Goal: Check status: Check status

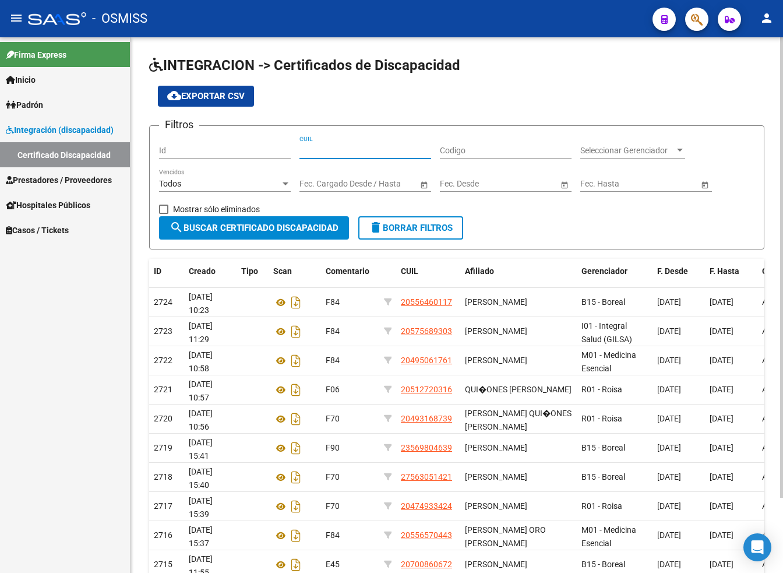
click at [316, 147] on input "CUIL" at bounding box center [365, 151] width 132 height 10
paste input "20-50598258-5"
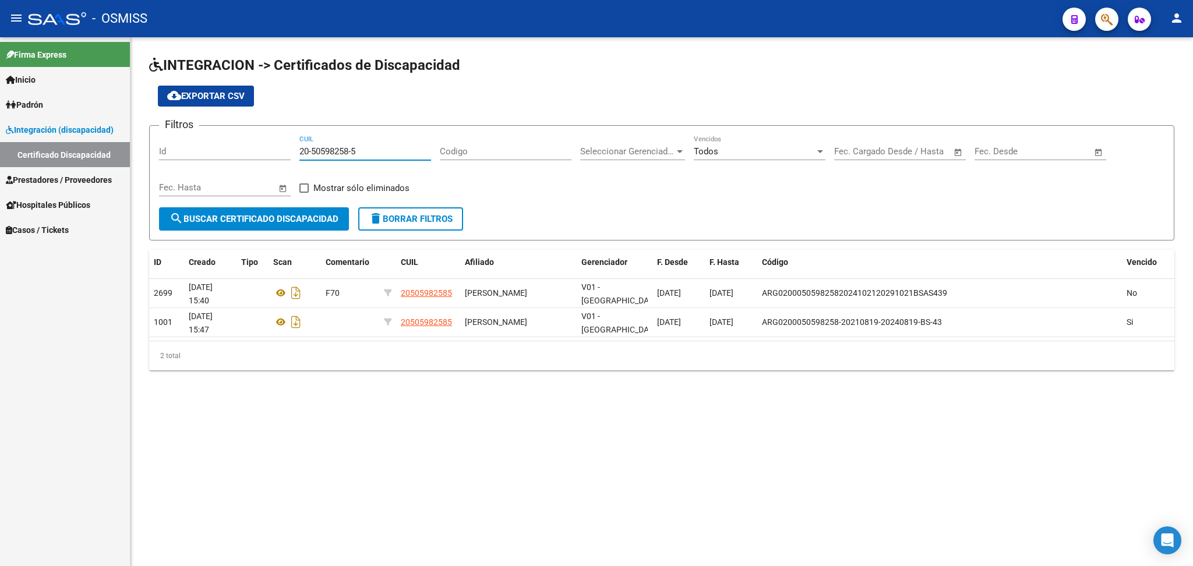
type input "20-50598258-5"
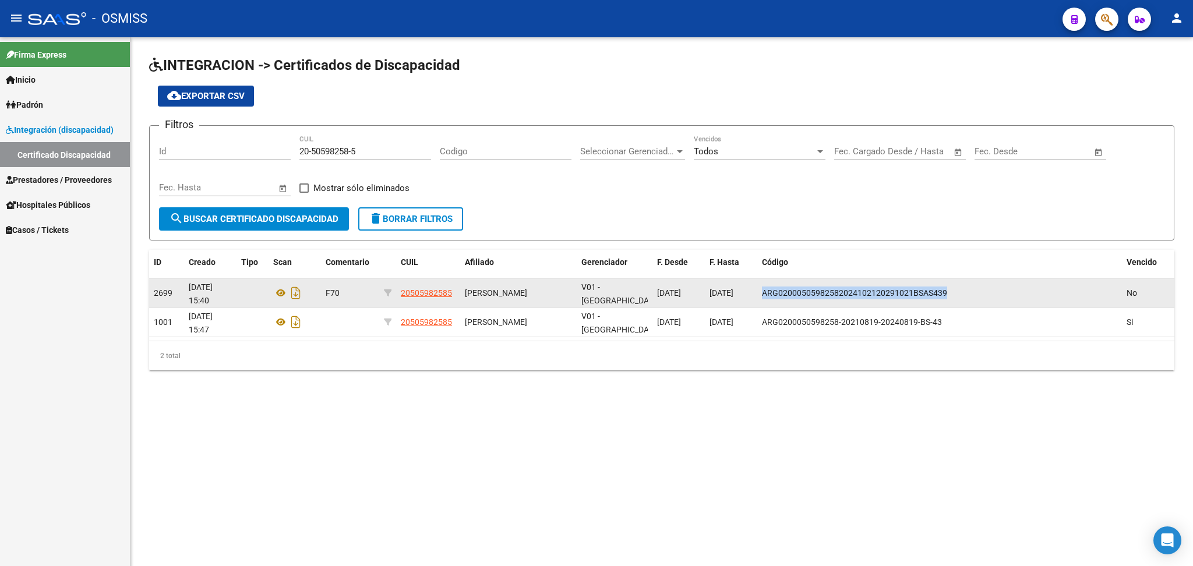
drag, startPoint x: 762, startPoint y: 288, endPoint x: 964, endPoint y: 293, distance: 201.6
click at [964, 293] on div "ARG02000505982582024102120291021BSAS439" at bounding box center [939, 293] width 355 height 13
copy span "ARG02000505982582024102120291021BSAS439"
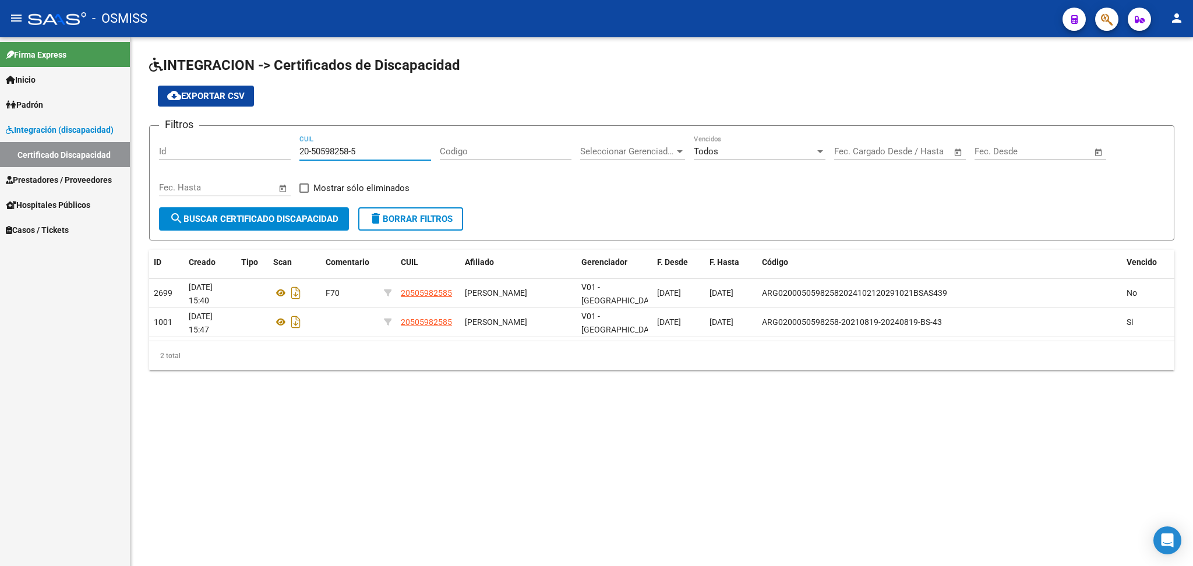
drag, startPoint x: 301, startPoint y: 147, endPoint x: 380, endPoint y: 156, distance: 79.8
click at [380, 156] on div "20-50598258-5 CUIL" at bounding box center [365, 147] width 132 height 25
paste input
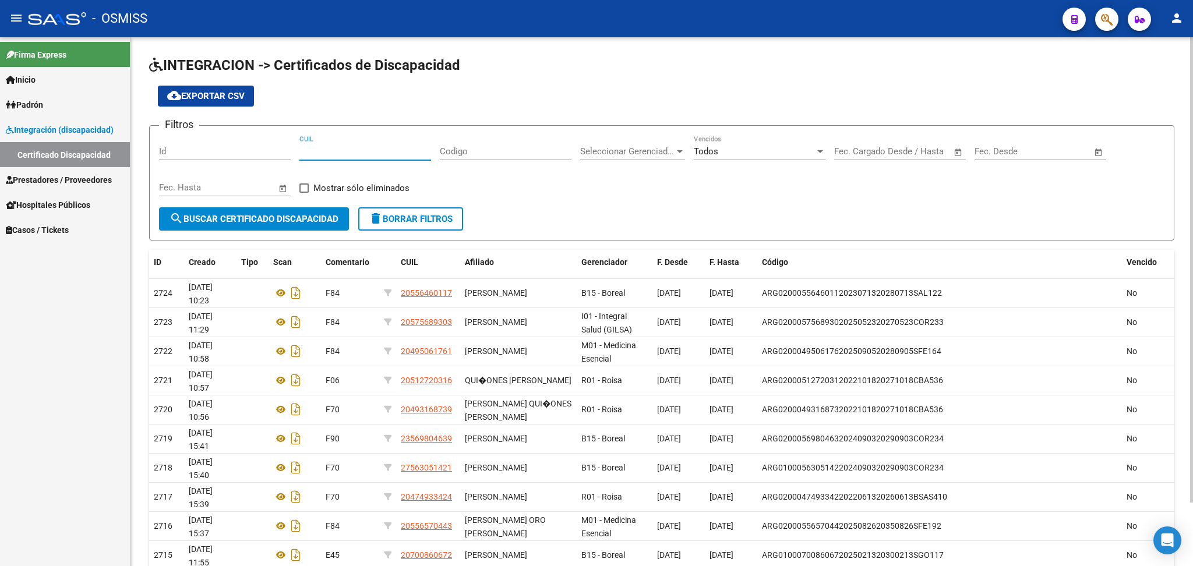
paste input
paste input "27-58100258-6"
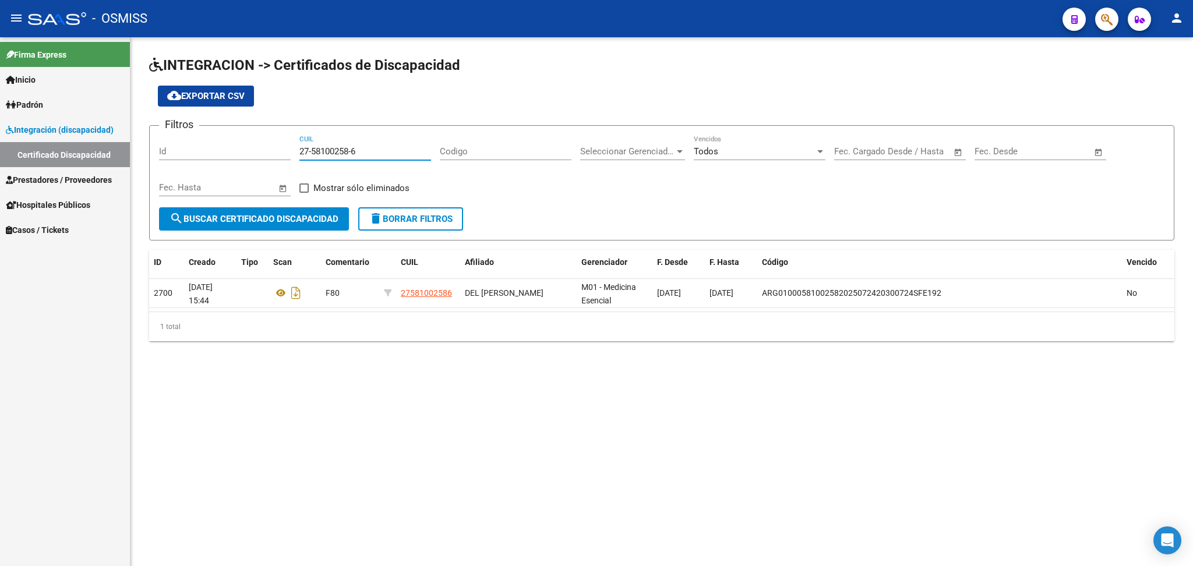
type input "27-58100258-6"
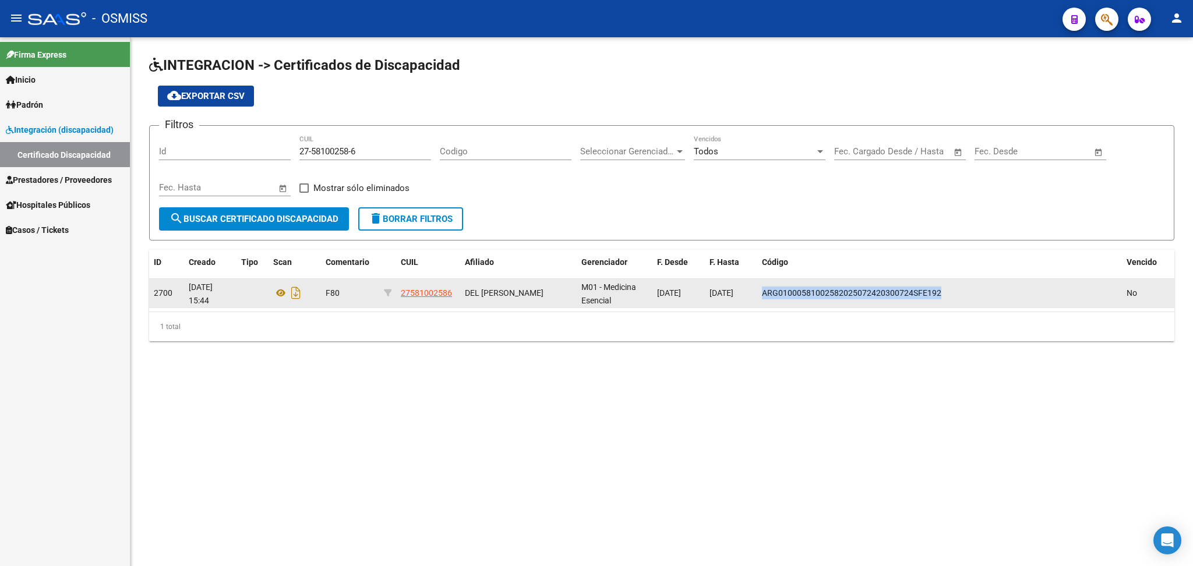
drag, startPoint x: 762, startPoint y: 288, endPoint x: 947, endPoint y: 294, distance: 185.4
click at [947, 294] on div "ARG01000581002582025072420300724SFE192" at bounding box center [939, 293] width 355 height 13
copy span "ARG01000581002582025072420300724SFE192"
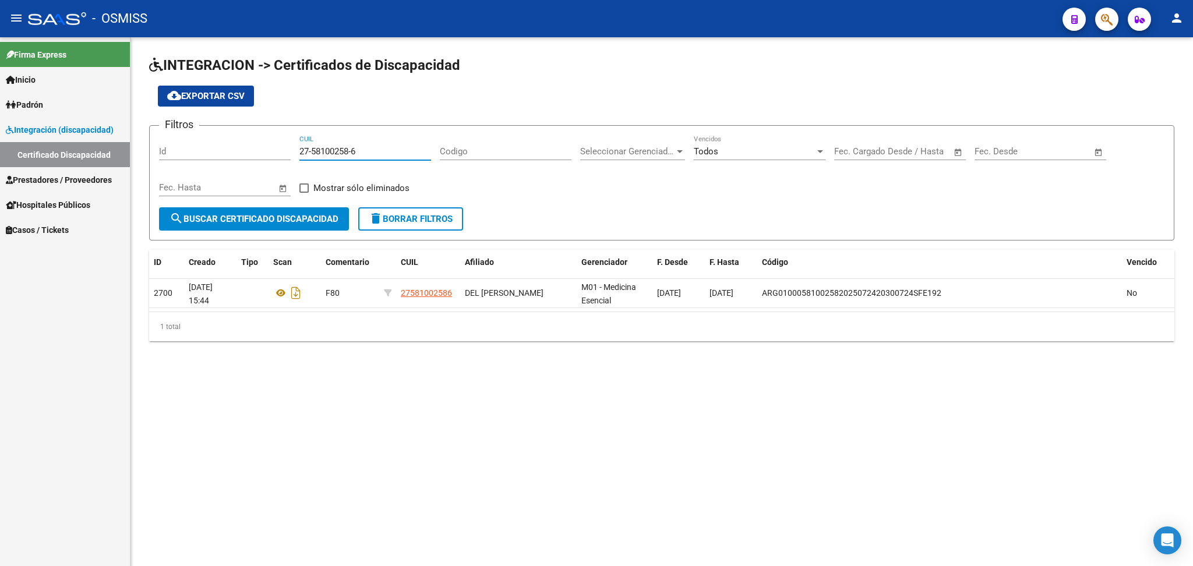
drag, startPoint x: 299, startPoint y: 148, endPoint x: 387, endPoint y: 156, distance: 87.8
click at [387, 156] on div "27-58100258-6 CUIL" at bounding box center [365, 147] width 132 height 25
paste input "27-58415050-0"
type input "27-58415050-0"
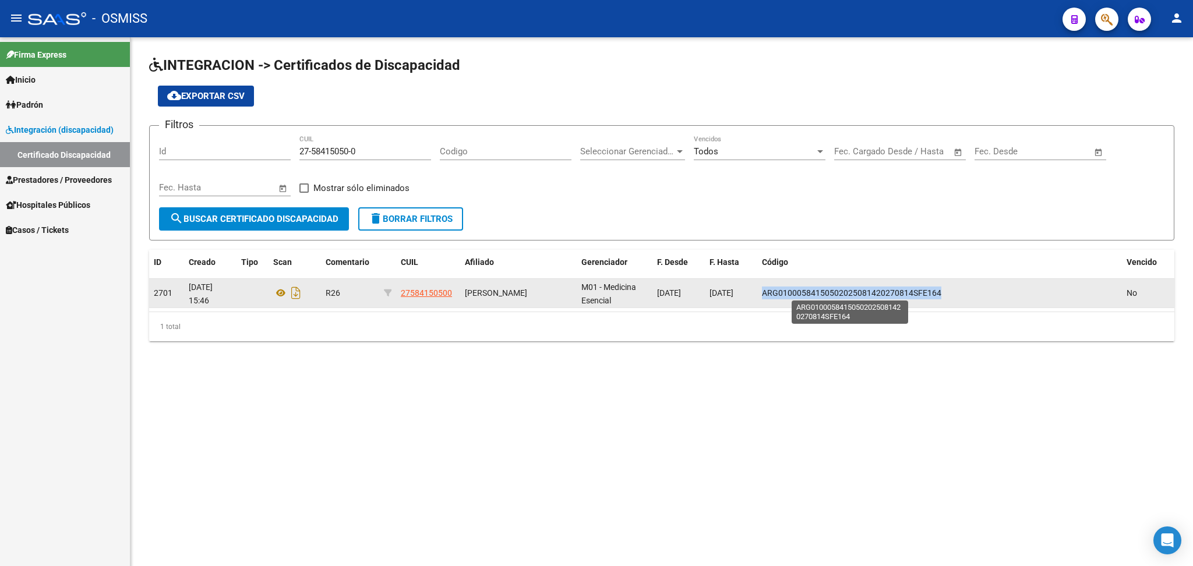
drag, startPoint x: 763, startPoint y: 290, endPoint x: 937, endPoint y: 294, distance: 174.2
click at [937, 294] on span "ARG01000584150502025081420270814SFE164" at bounding box center [851, 292] width 179 height 9
copy span "ARG01000584150502025081420270814SFE164"
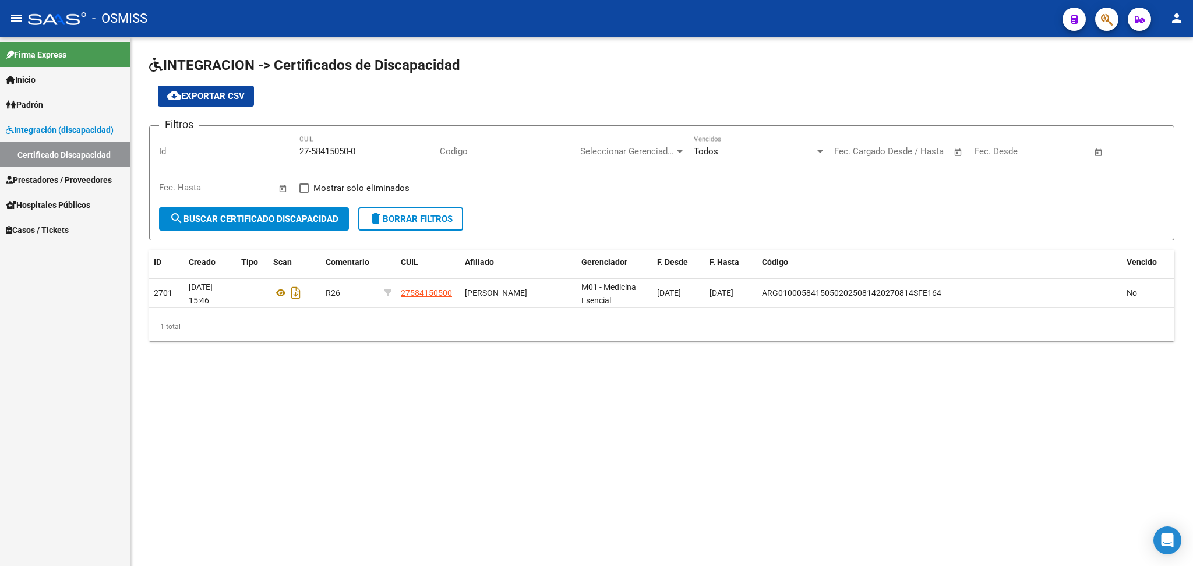
drag, startPoint x: 297, startPoint y: 147, endPoint x: 320, endPoint y: 155, distance: 24.7
click at [386, 156] on div "Filtros Id 27-58415050-0 CUIL Codigo Seleccionar Gerenciador Seleccionar Gerenc…" at bounding box center [662, 171] width 1006 height 72
click at [376, 148] on input "27-58415050-0" at bounding box center [365, 151] width 132 height 10
drag, startPoint x: 365, startPoint y: 148, endPoint x: 255, endPoint y: 138, distance: 111.1
click at [260, 138] on div "Filtros Id 27-58415050-0 CUIL Codigo Seleccionar Gerenciador Seleccionar Gerenc…" at bounding box center [662, 171] width 1006 height 72
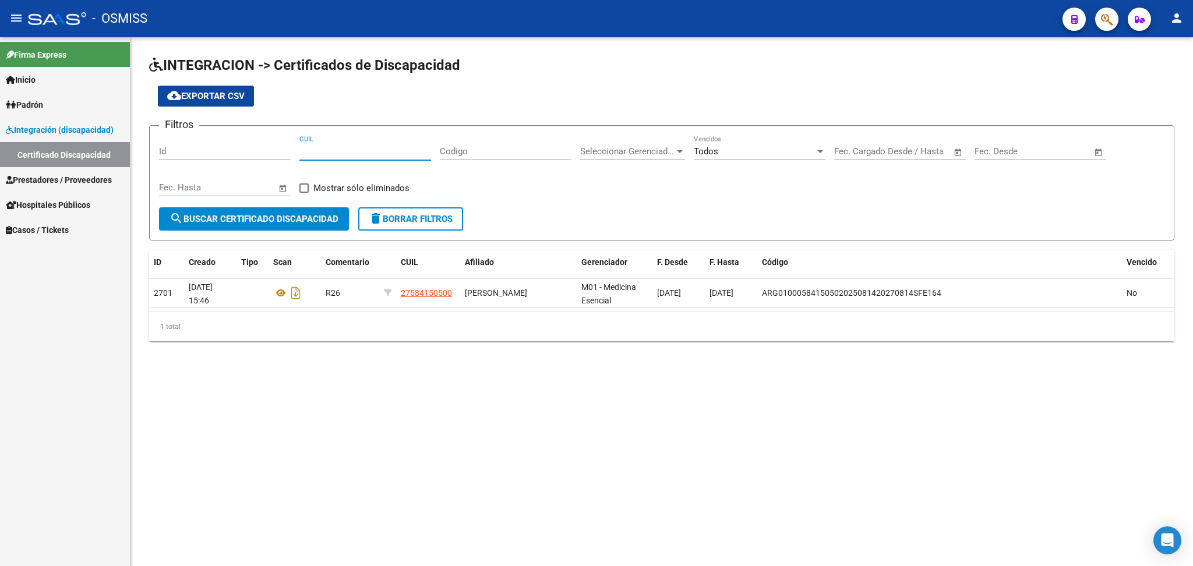
paste input "20-55861226-7"
type input "20-55861226-7"
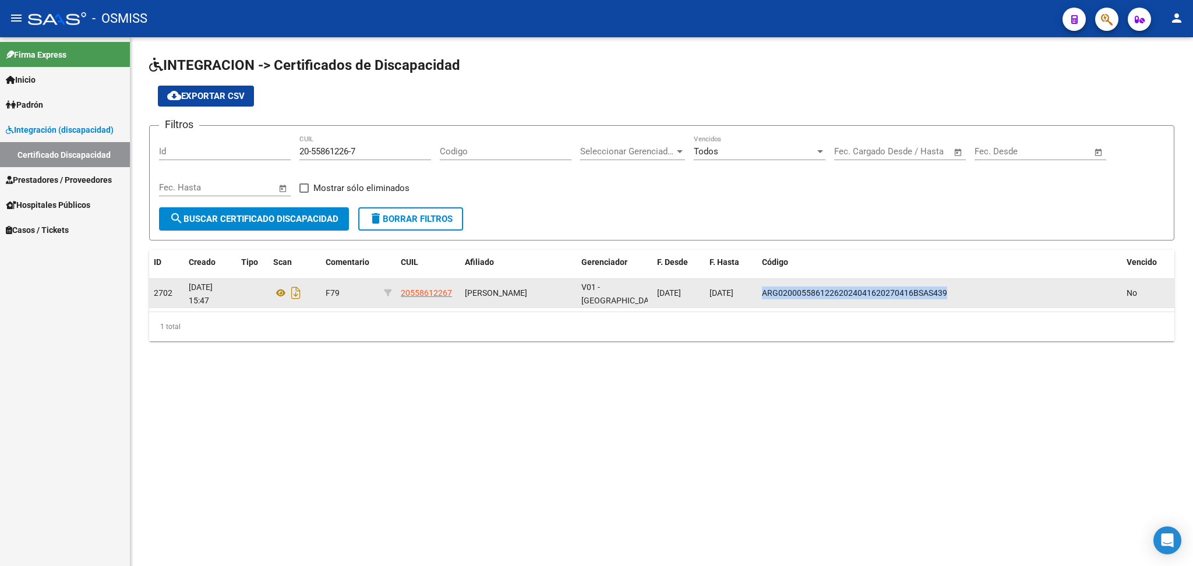
drag, startPoint x: 763, startPoint y: 288, endPoint x: 948, endPoint y: 295, distance: 186.0
click at [948, 295] on div "ARG02000558612262024041620270416BSAS439" at bounding box center [939, 293] width 355 height 13
copy span "ARG02000558612262024041620270416BSAS439"
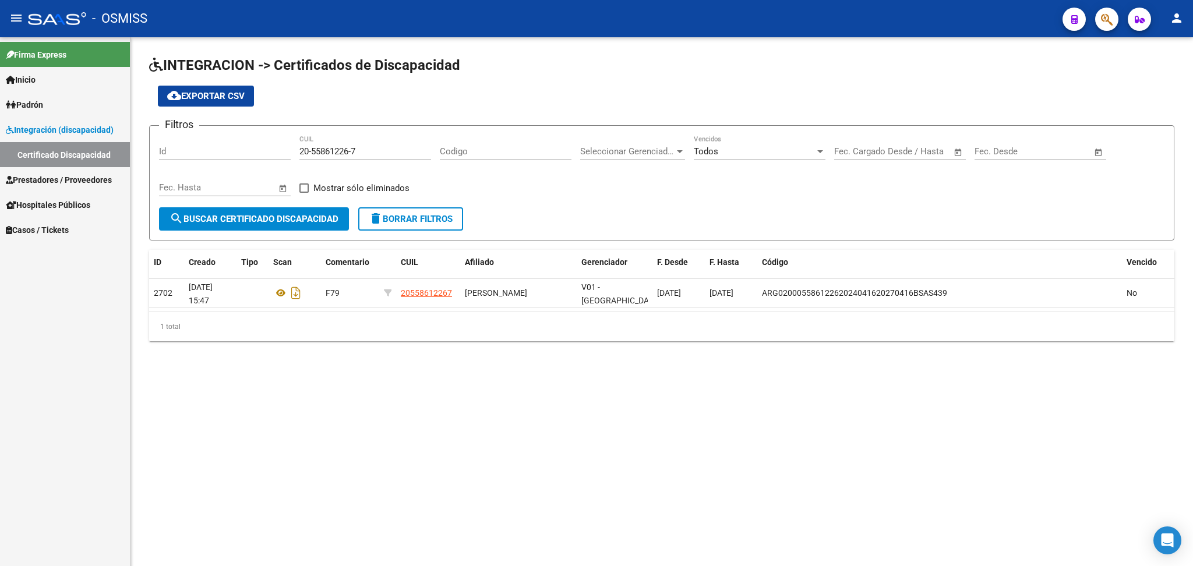
click at [303, 146] on input "20-55861226-7" at bounding box center [365, 151] width 132 height 10
drag, startPoint x: 298, startPoint y: 147, endPoint x: 347, endPoint y: 155, distance: 49.6
click at [358, 155] on div "Filtros Id 20-55861226-7 CUIL Codigo Seleccionar Gerenciador Seleccionar Gerenc…" at bounding box center [662, 171] width 1006 height 72
click at [348, 161] on div "20-55861226-7 CUIL" at bounding box center [365, 153] width 132 height 36
drag, startPoint x: 299, startPoint y: 145, endPoint x: 376, endPoint y: 151, distance: 77.1
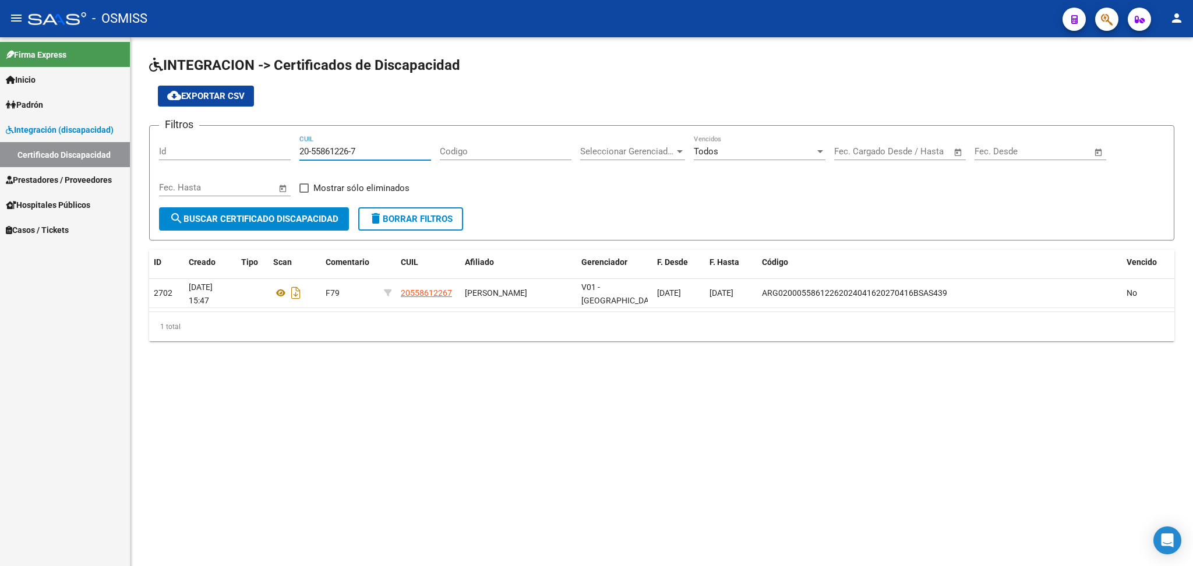
click at [376, 151] on input "20-55861226-7" at bounding box center [365, 151] width 132 height 10
paste input "20-53761020-5"
type input "20-53761020-5"
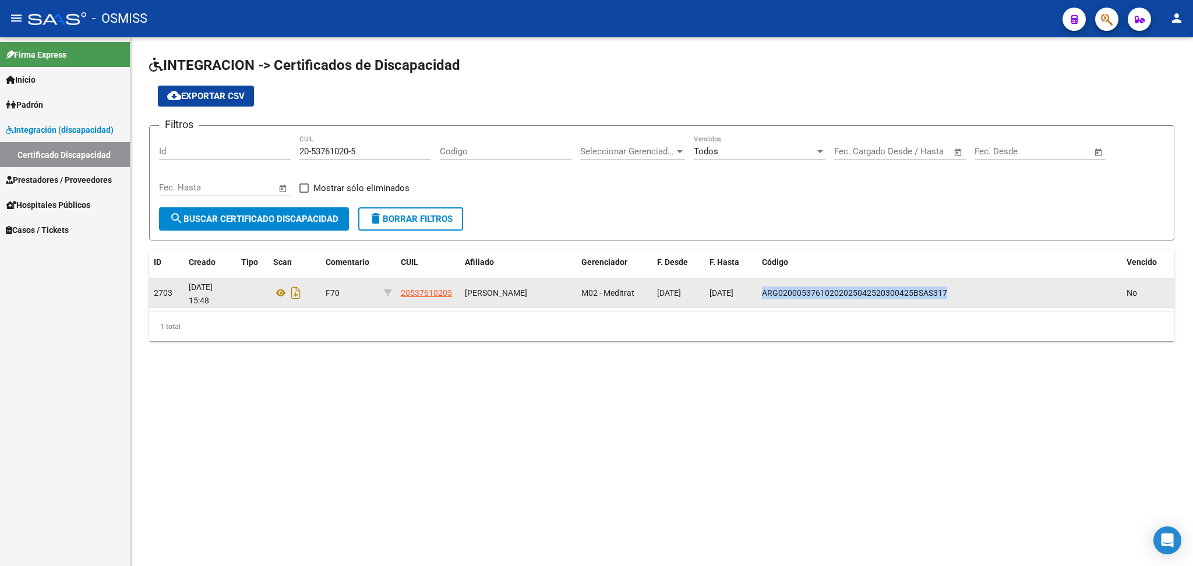
drag, startPoint x: 763, startPoint y: 290, endPoint x: 949, endPoint y: 293, distance: 186.5
click at [949, 293] on div "ARG02000537610202025042520300425BSAS317" at bounding box center [939, 293] width 355 height 13
drag, startPoint x: 930, startPoint y: 295, endPoint x: 694, endPoint y: 302, distance: 236.7
click at [696, 302] on datatable-body-cell "[DATE]" at bounding box center [679, 293] width 52 height 29
click at [770, 295] on span "ARG02000537610202025042520300425BSAS317" at bounding box center [854, 292] width 185 height 9
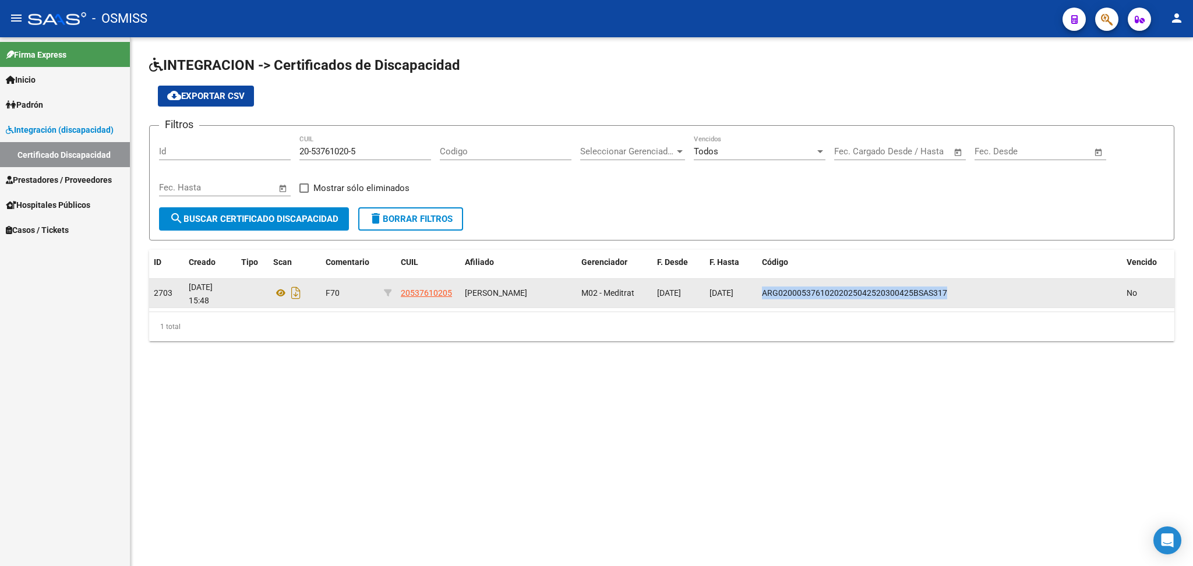
drag, startPoint x: 765, startPoint y: 290, endPoint x: 951, endPoint y: 283, distance: 186.0
click at [951, 283] on datatable-body-cell "ARG02000537610202025042520300425BSAS317" at bounding box center [939, 293] width 365 height 29
copy span "ARG02000537610202025042520300425BSAS317"
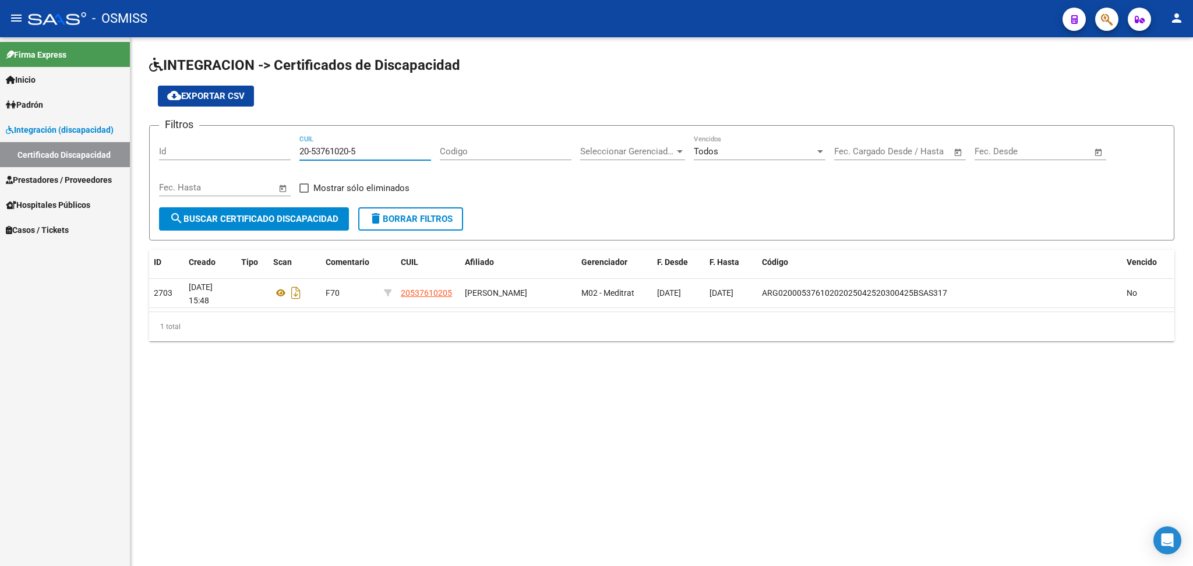
drag, startPoint x: 299, startPoint y: 148, endPoint x: 376, endPoint y: 150, distance: 77.5
click at [376, 150] on input "20-53761020-5" at bounding box center [365, 151] width 132 height 10
paste input "20-57218253-4"
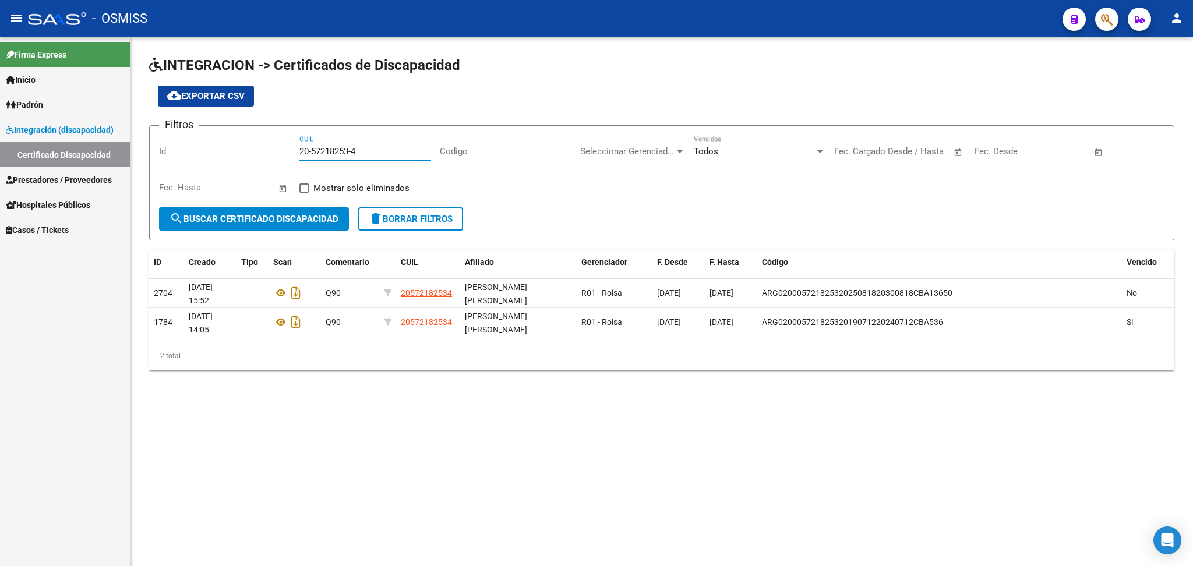
type input "20-57218253-4"
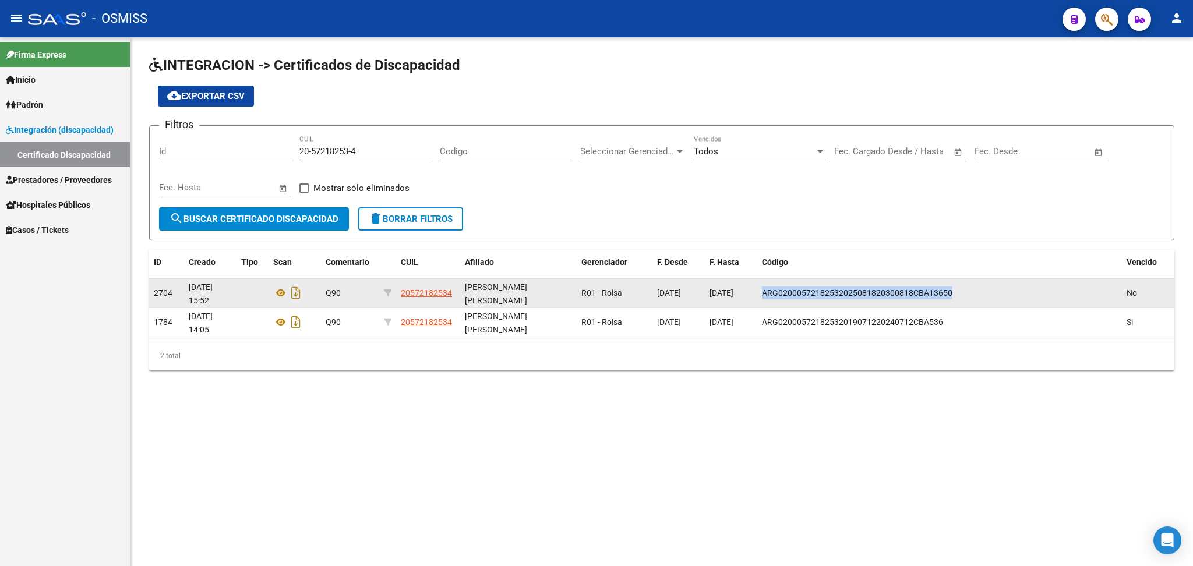
drag, startPoint x: 762, startPoint y: 285, endPoint x: 959, endPoint y: 287, distance: 196.9
click at [959, 287] on div "ARG02000572182532025081820300818CBA13650" at bounding box center [939, 293] width 355 height 13
copy span "ARG02000572182532025081820300818CBA13650"
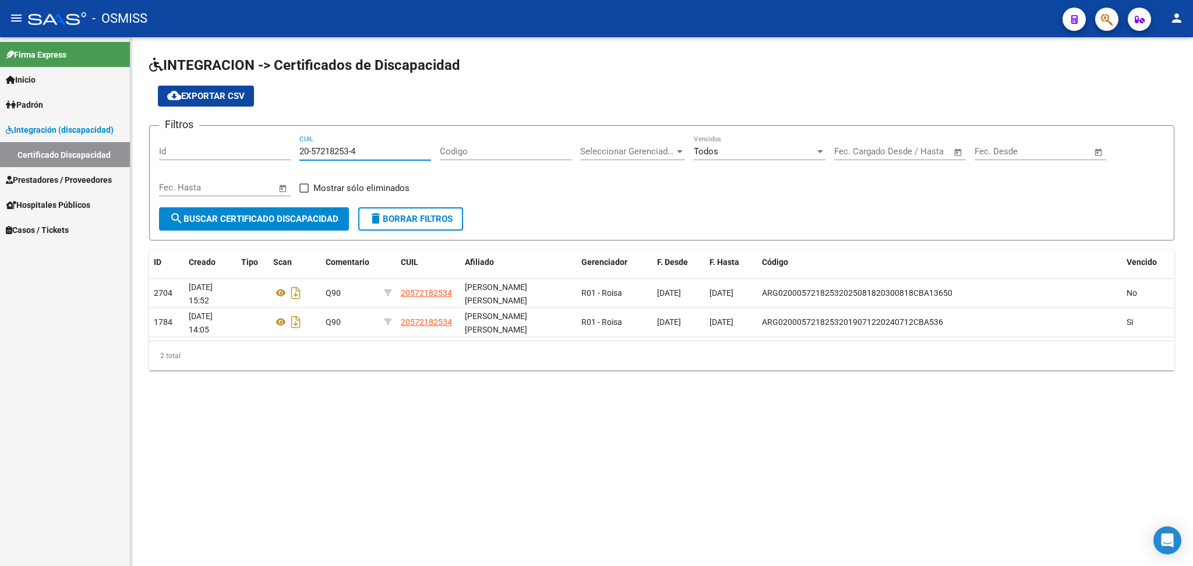
drag, startPoint x: 299, startPoint y: 151, endPoint x: 378, endPoint y: 149, distance: 79.3
click at [378, 149] on input "20-57218253-4" at bounding box center [365, 151] width 132 height 10
paste input "20-54830710-5"
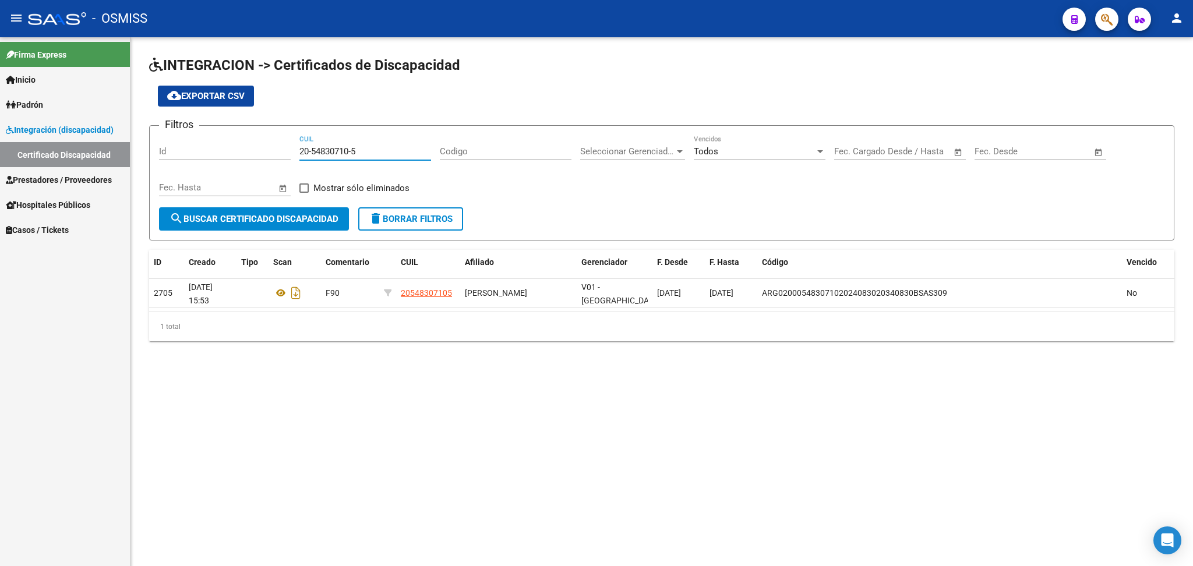
type input "20-54830710-5"
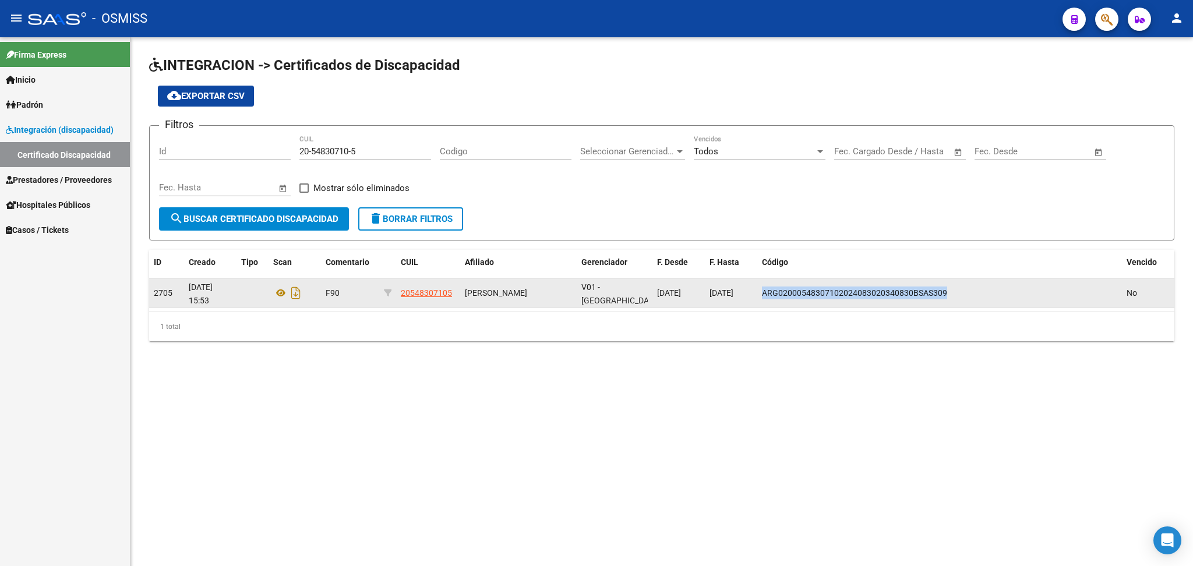
drag, startPoint x: 761, startPoint y: 291, endPoint x: 937, endPoint y: 291, distance: 176.5
click at [945, 292] on datatable-body-cell "ARG02000548307102024083020340830BSAS309" at bounding box center [939, 293] width 365 height 29
copy span "ARG02000548307102024083020340830BSAS309"
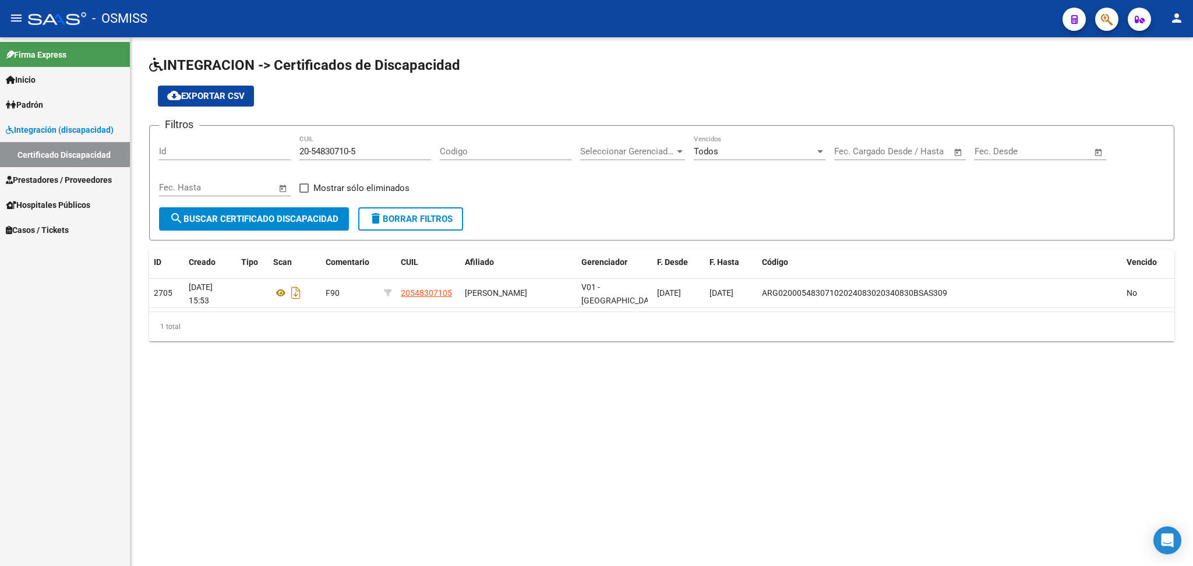
drag, startPoint x: 301, startPoint y: 144, endPoint x: 336, endPoint y: 150, distance: 35.0
click at [336, 150] on div "20-54830710-5 CUIL" at bounding box center [365, 147] width 132 height 25
drag, startPoint x: 299, startPoint y: 145, endPoint x: 404, endPoint y: 161, distance: 106.0
click at [404, 161] on div "20-54830710-5 CUIL" at bounding box center [365, 153] width 132 height 36
paste input "20-55890085-8"
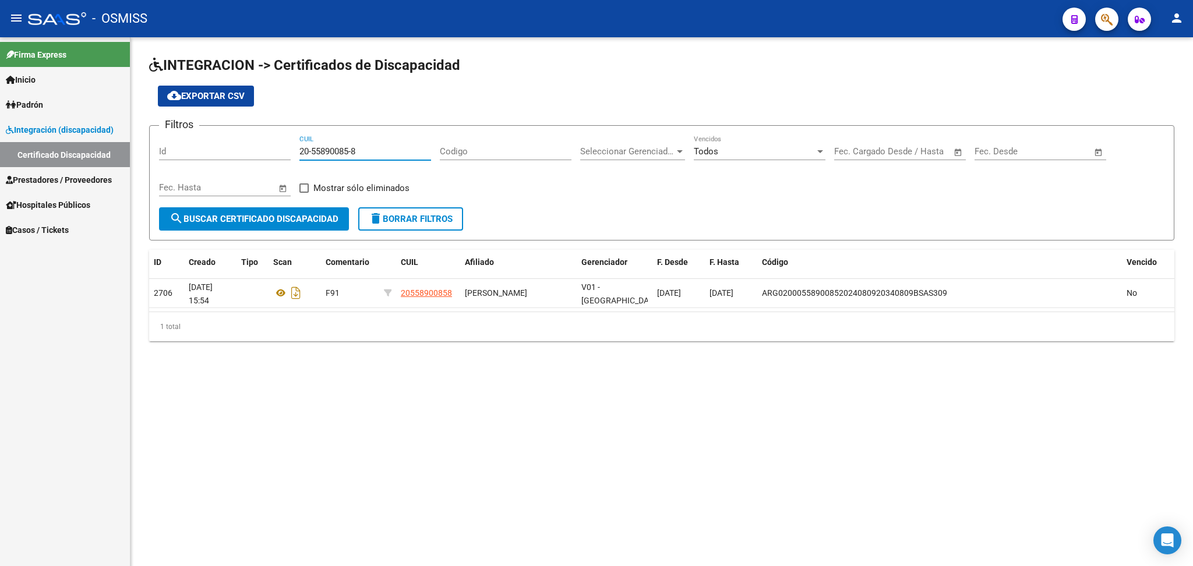
type input "20-55890085-8"
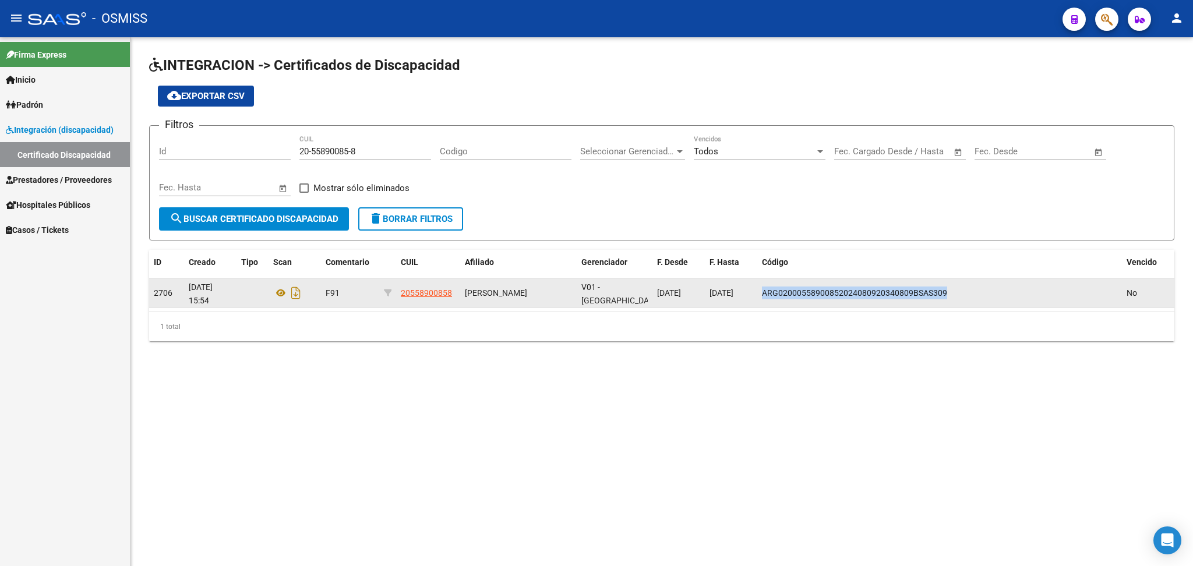
drag, startPoint x: 762, startPoint y: 288, endPoint x: 959, endPoint y: 290, distance: 196.9
click at [959, 290] on div "ARG02000558900852024080920340809BSAS309" at bounding box center [939, 293] width 355 height 13
copy span "ARG02000558900852024080920340809BSAS309"
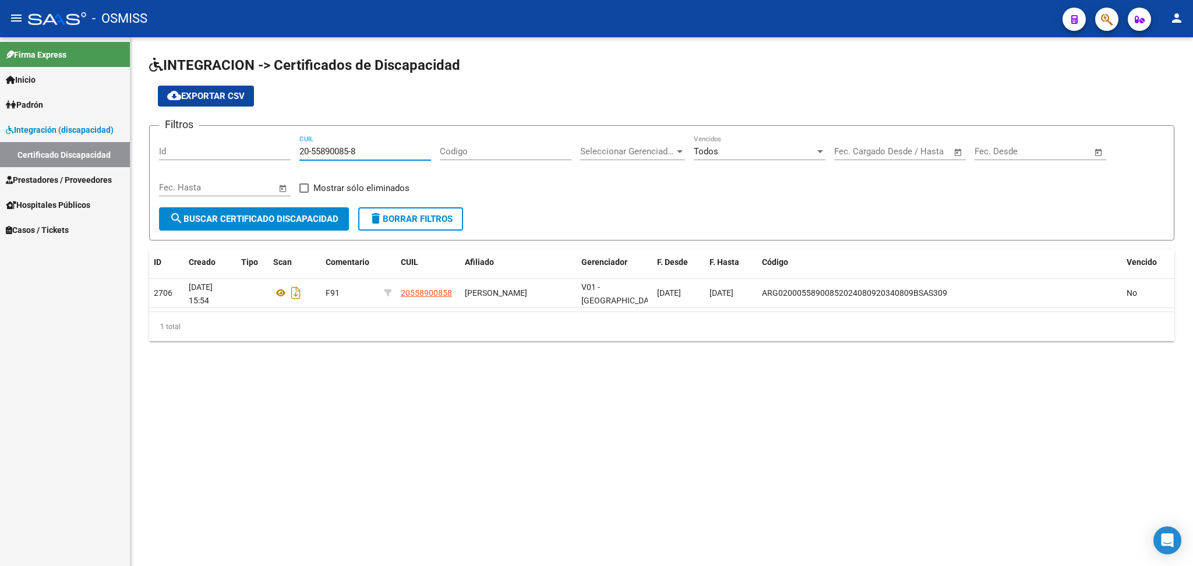
drag, startPoint x: 301, startPoint y: 149, endPoint x: 380, endPoint y: 149, distance: 79.2
click at [380, 149] on input "20-55890085-8" at bounding box center [365, 151] width 132 height 10
paste input "27-25237700-5"
type input "27-25237700-5"
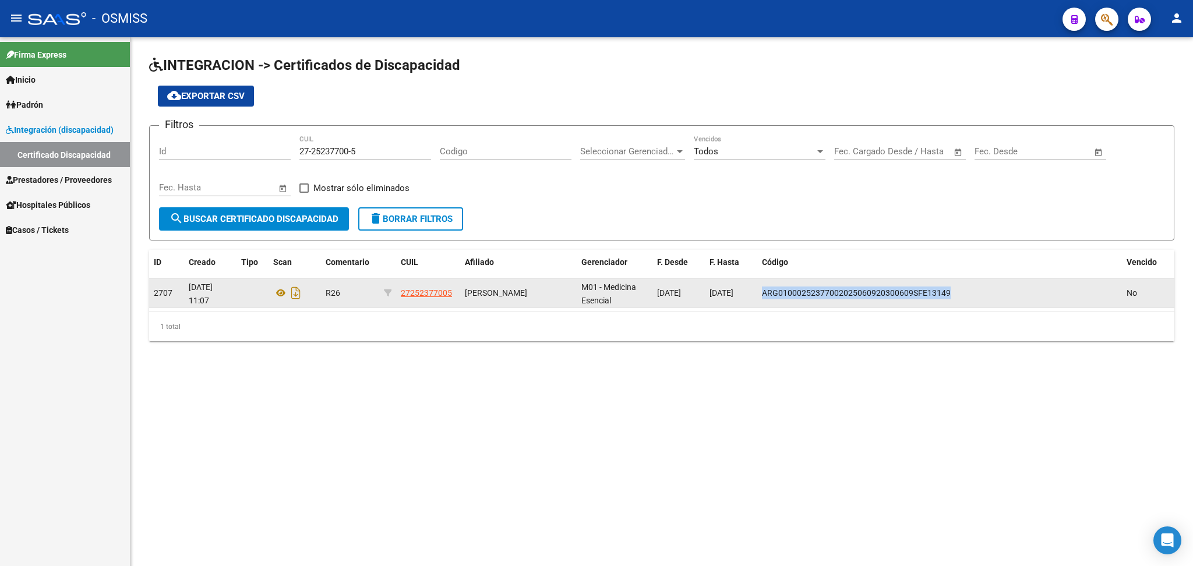
drag, startPoint x: 763, startPoint y: 290, endPoint x: 959, endPoint y: 288, distance: 196.3
click at [959, 288] on div "ARG01000252377002025060920300609SFE13149" at bounding box center [939, 293] width 355 height 13
copy span "ARG01000252377002025060920300609SFE13149"
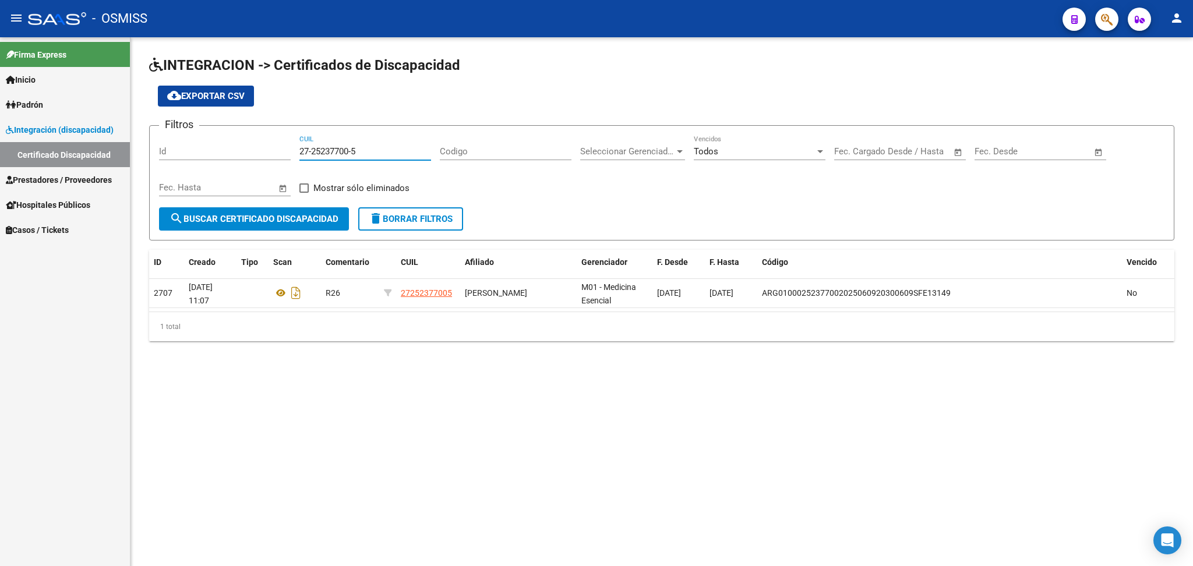
drag, startPoint x: 301, startPoint y: 149, endPoint x: 376, endPoint y: 157, distance: 75.5
click at [376, 157] on div "27-25237700-5 CUIL" at bounding box center [365, 147] width 132 height 25
paste input "20-57454855-2"
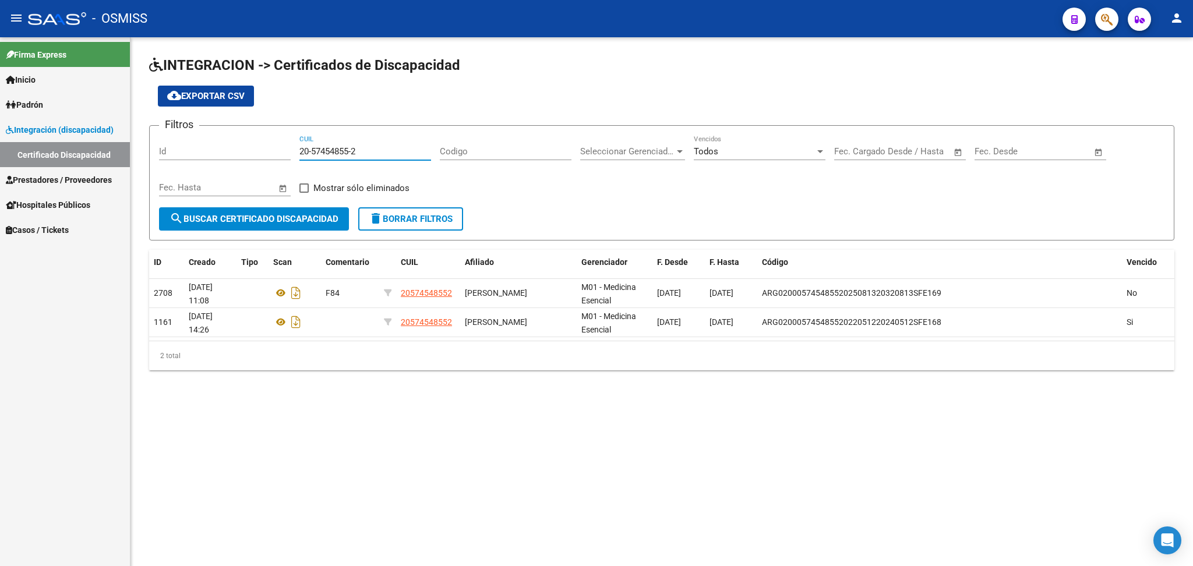
type input "20-57454855-2"
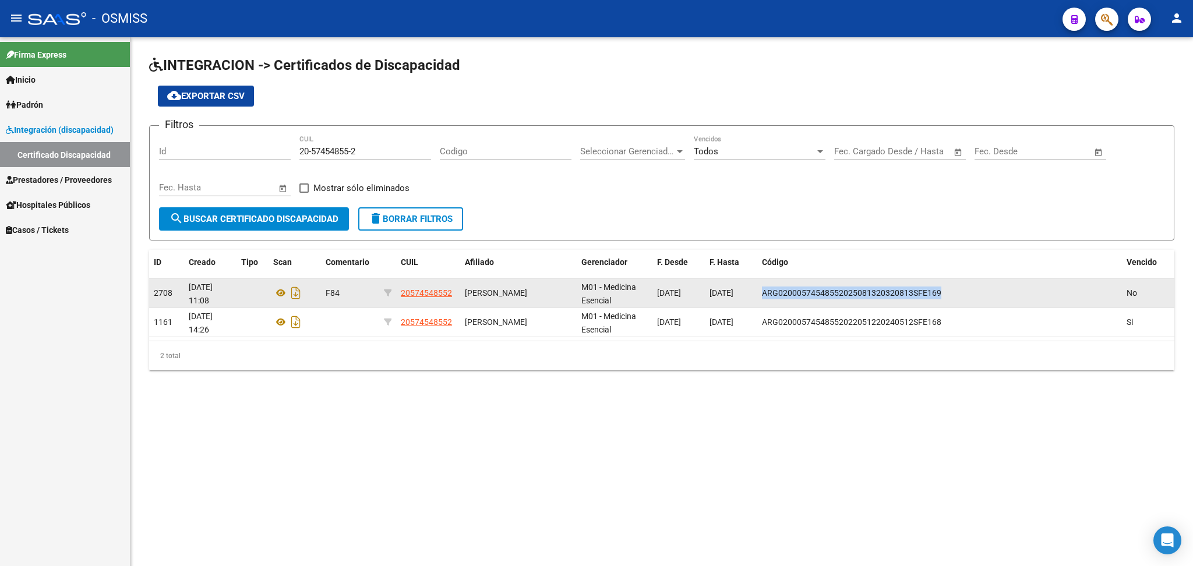
drag, startPoint x: 763, startPoint y: 288, endPoint x: 934, endPoint y: 288, distance: 171.3
click at [936, 283] on datatable-body-cell "ARG02000574548552025081320320813SFE169" at bounding box center [939, 293] width 365 height 29
copy span "ARG02000574548552025081320320813SFE169"
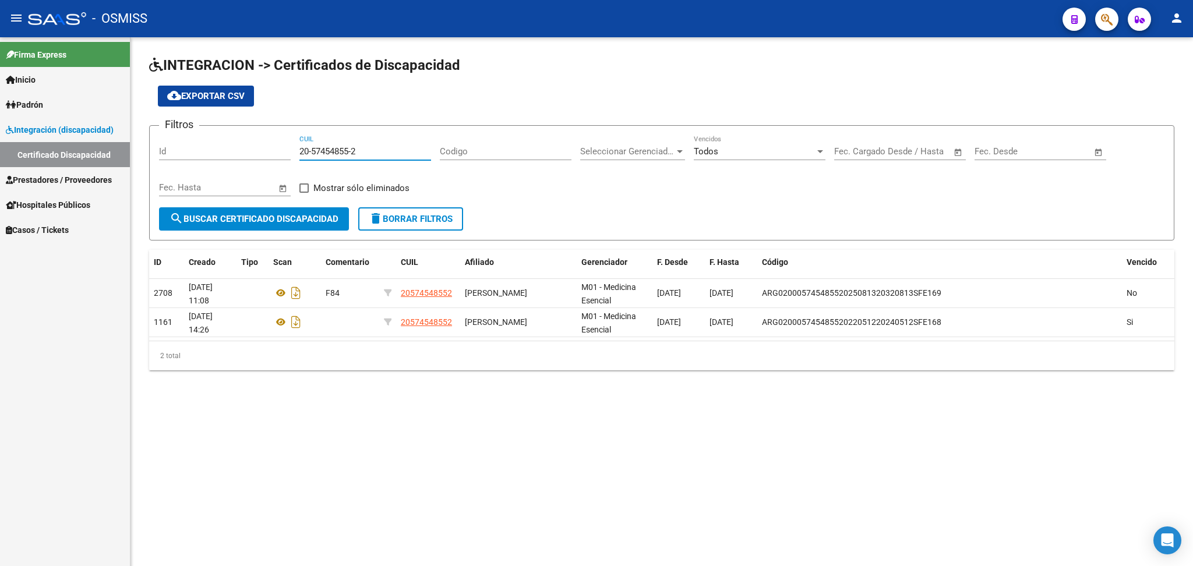
click at [304, 147] on input "20-57454855-2" at bounding box center [365, 151] width 132 height 10
drag, startPoint x: 301, startPoint y: 150, endPoint x: 373, endPoint y: 155, distance: 71.8
click at [373, 155] on input "20-57454855-2" at bounding box center [365, 151] width 132 height 10
paste input "20-52563633-0"
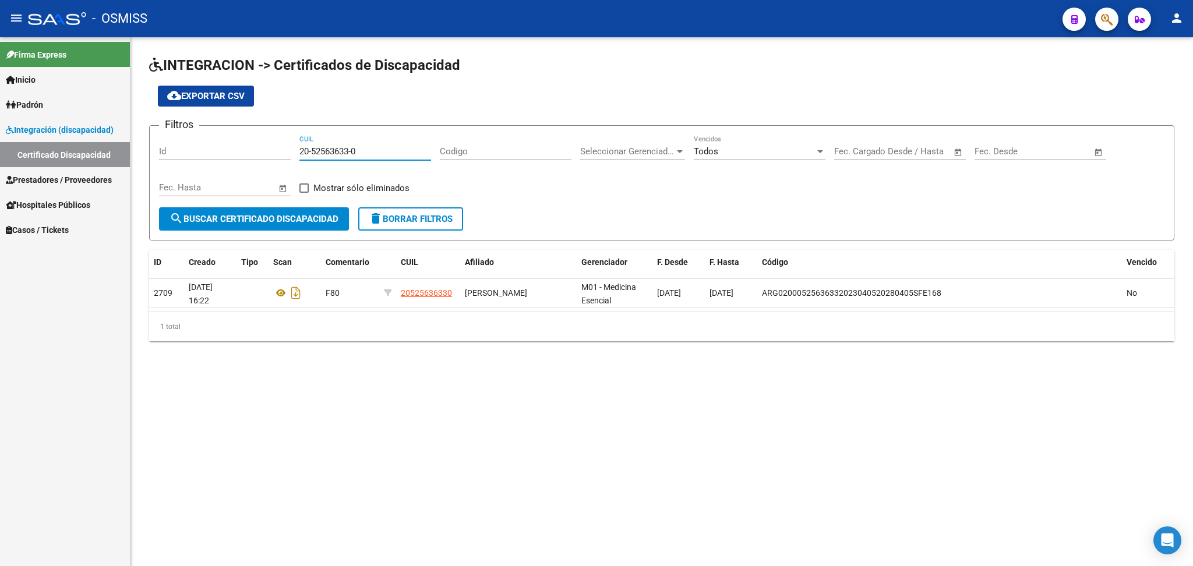
type input "20-52563633-0"
click at [777, 516] on mat-sidenav-content "INTEGRACION -> Certificados de Discapacidad cloud_download Exportar CSV Filtros…" at bounding box center [662, 301] width 1063 height 529
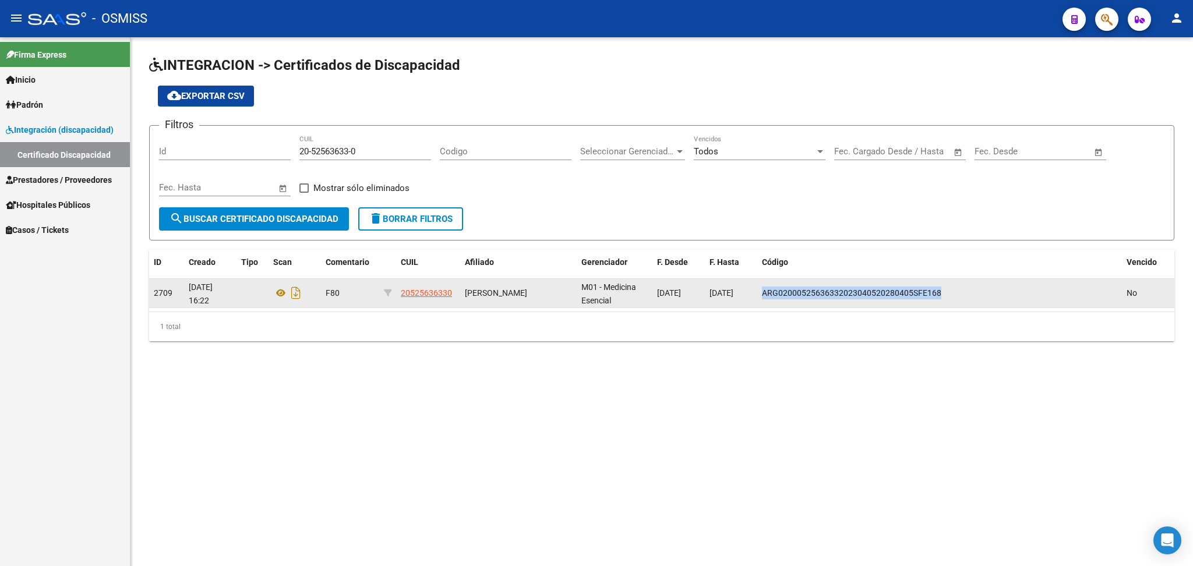
drag, startPoint x: 762, startPoint y: 288, endPoint x: 963, endPoint y: 288, distance: 201.0
click at [971, 288] on div "ARG02000525636332023040520280405SFE168" at bounding box center [939, 293] width 355 height 13
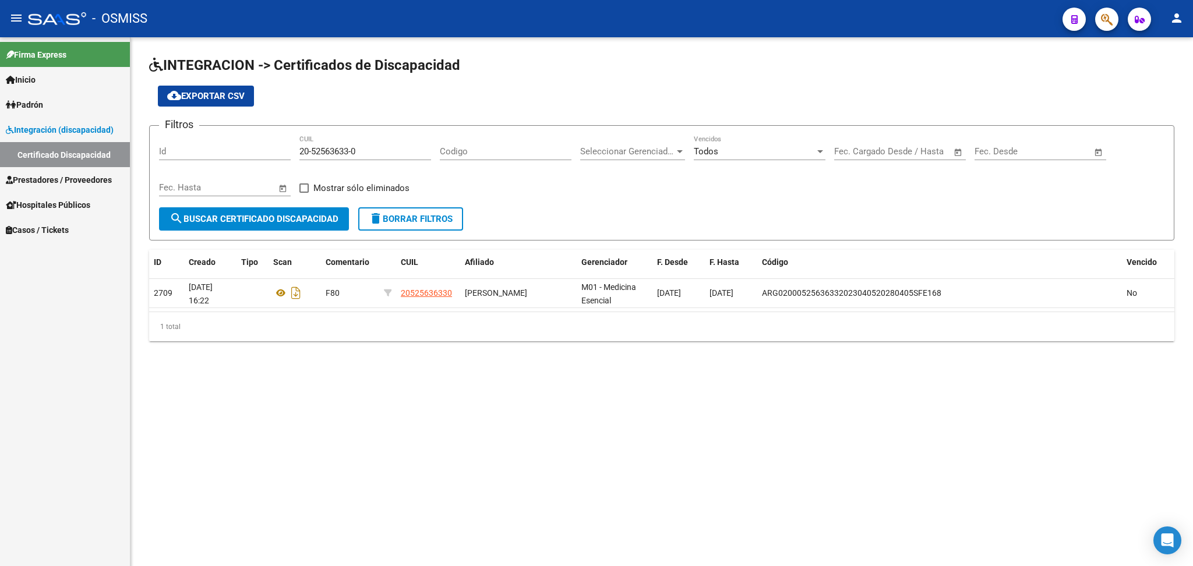
click at [302, 150] on div "Filtros Id 20-52563633-0 CUIL Codigo Seleccionar Gerenciador Seleccionar Gerenc…" at bounding box center [662, 171] width 1006 height 72
drag, startPoint x: 302, startPoint y: 149, endPoint x: 386, endPoint y: 149, distance: 84.5
click at [386, 149] on input "20-52563633-0" at bounding box center [365, 151] width 132 height 10
paste input "20-57635840-8"
type input "20-57635840-8"
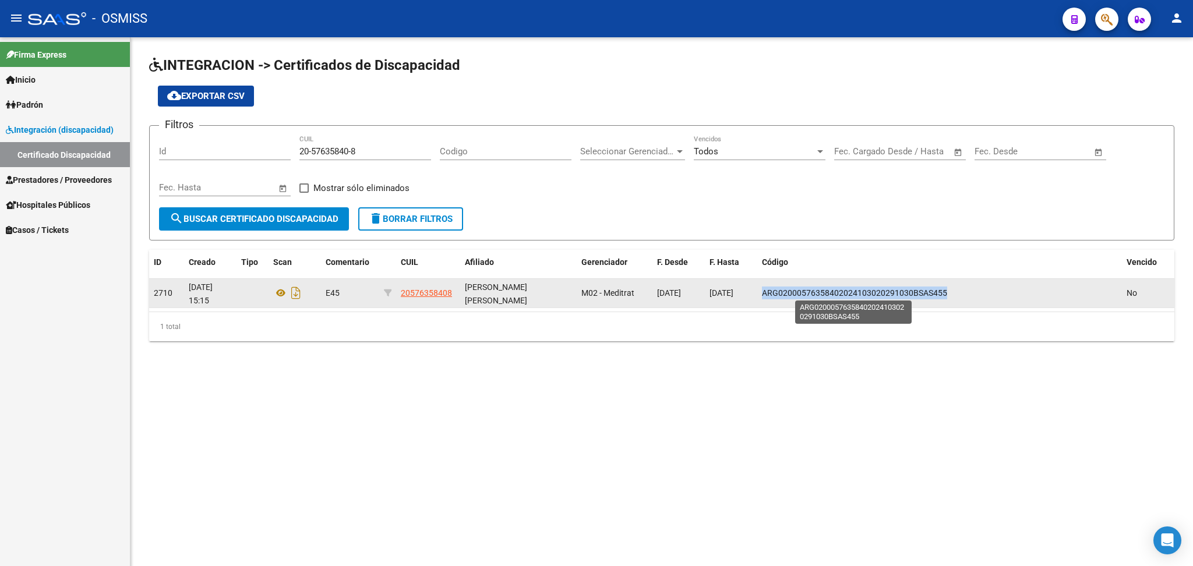
drag, startPoint x: 763, startPoint y: 288, endPoint x: 944, endPoint y: 292, distance: 181.2
click at [944, 292] on span "ARG02000576358402024103020291030BSAS455" at bounding box center [854, 292] width 185 height 9
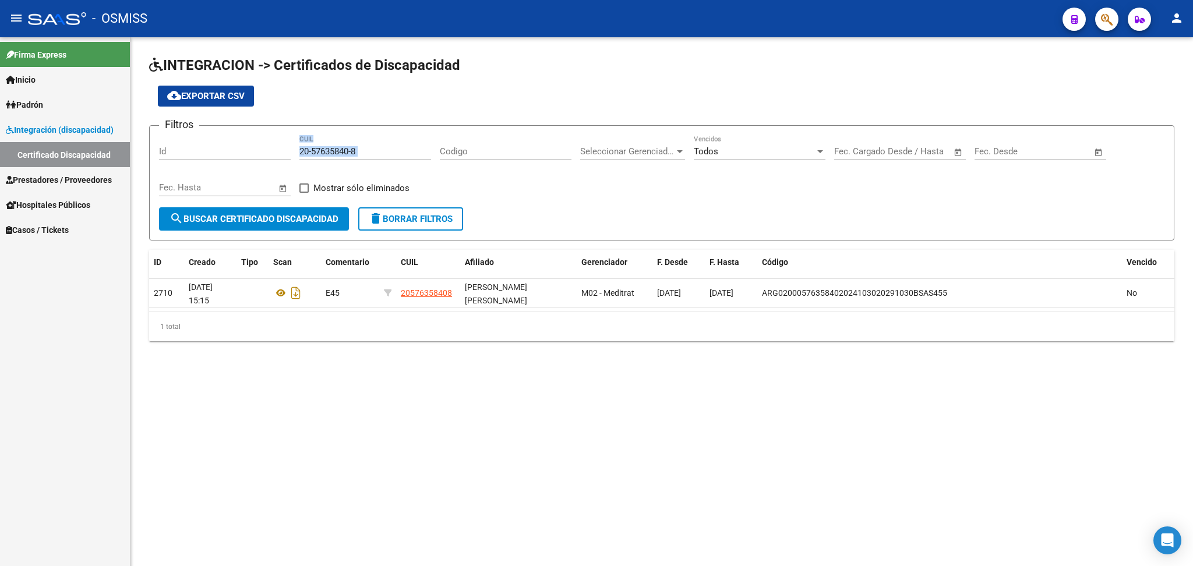
drag, startPoint x: 295, startPoint y: 147, endPoint x: 383, endPoint y: 161, distance: 89.1
click at [383, 161] on div "Filtros Id 20-57635840-8 CUIL Codigo Seleccionar Gerenciador Seleccionar Gerenc…" at bounding box center [662, 171] width 1006 height 72
click at [381, 196] on div "Filtros Id 20-57635840-8 CUIL Codigo Seleccionar Gerenciador Seleccionar Gerenc…" at bounding box center [662, 171] width 1006 height 72
drag, startPoint x: 299, startPoint y: 148, endPoint x: 408, endPoint y: 148, distance: 108.9
click at [408, 148] on input "20-57635840-8" at bounding box center [365, 151] width 132 height 10
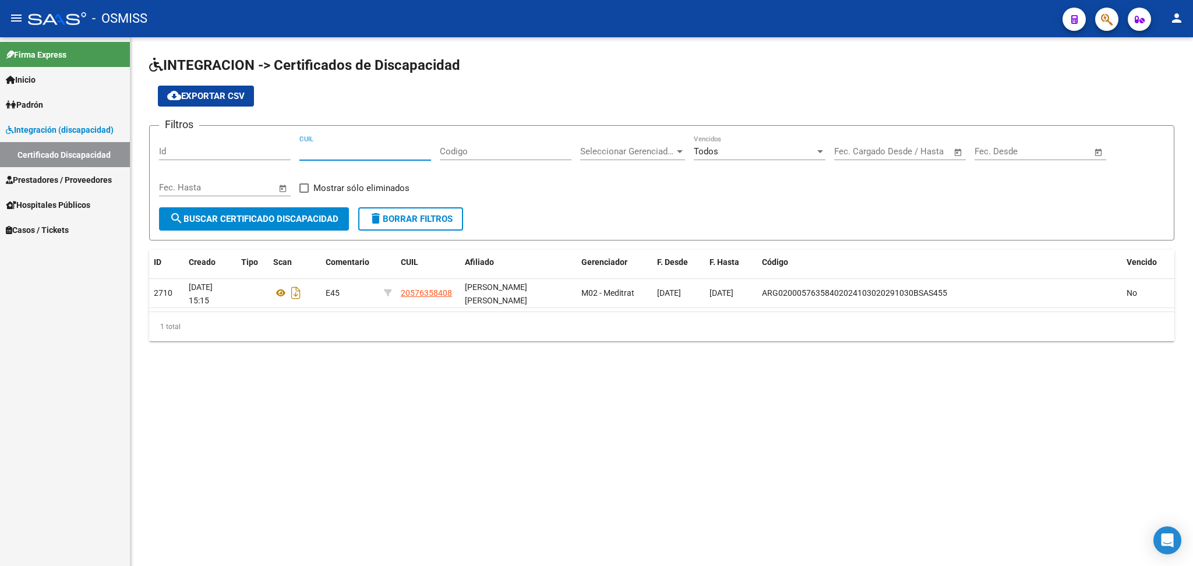
paste input "20-59202022-0"
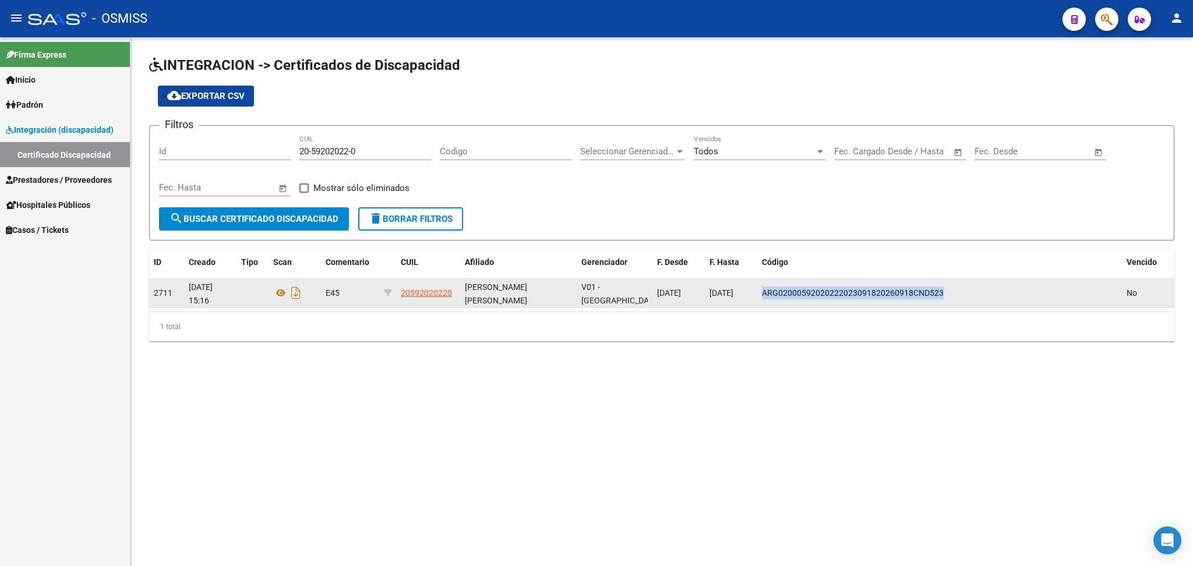
drag, startPoint x: 763, startPoint y: 290, endPoint x: 945, endPoint y: 288, distance: 181.8
click at [945, 288] on div "ARG02000592020222023091820260918CND523" at bounding box center [939, 293] width 355 height 13
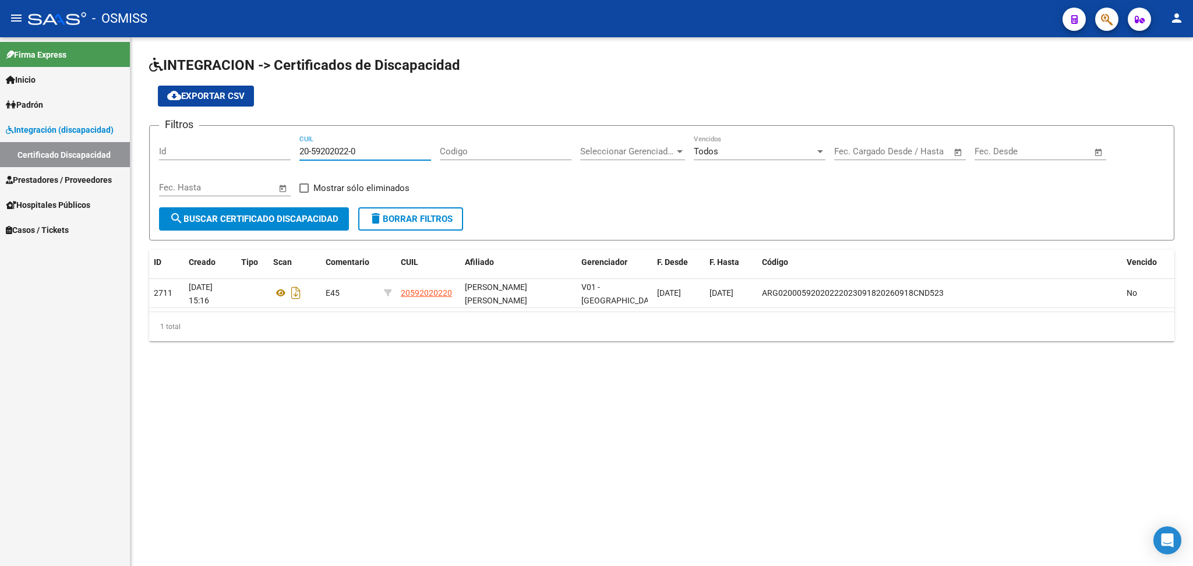
drag, startPoint x: 302, startPoint y: 147, endPoint x: 392, endPoint y: 157, distance: 90.3
click at [392, 157] on div "20-59202022-0 CUIL" at bounding box center [365, 147] width 132 height 25
type input "2"
paste input "20-56256913-9"
type input "20-56256913-9"
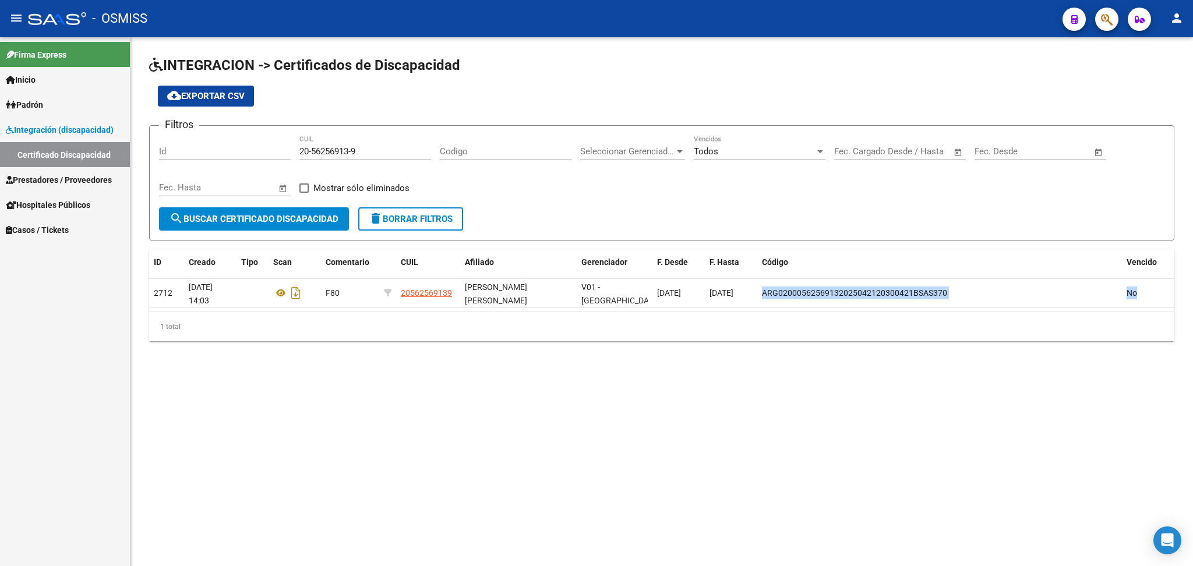
drag, startPoint x: 763, startPoint y: 290, endPoint x: 949, endPoint y: 308, distance: 186.7
click at [949, 308] on datatable-selection "2712 [DATE] 14:03 F80 20562569139 [PERSON_NAME] [PERSON_NAME] V01 - [PERSON_NAM…" at bounding box center [661, 305] width 1025 height 10
drag, startPoint x: 299, startPoint y: 147, endPoint x: 380, endPoint y: 153, distance: 81.8
click at [380, 153] on input "20-56256913-9" at bounding box center [365, 151] width 132 height 10
paste input "27-56756790-2"
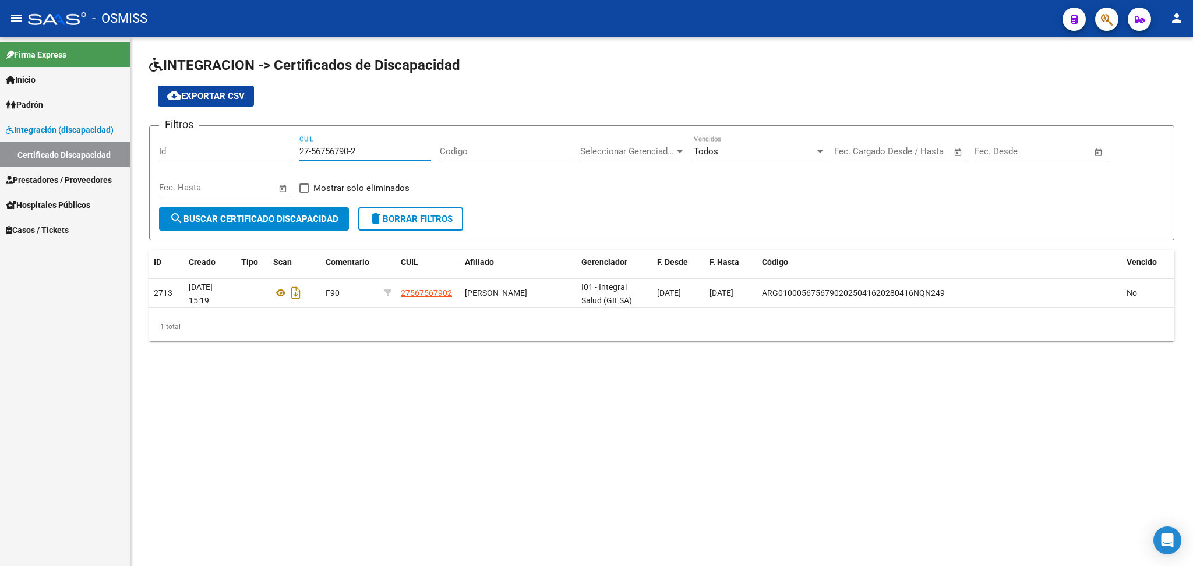
type input "27-56756790-2"
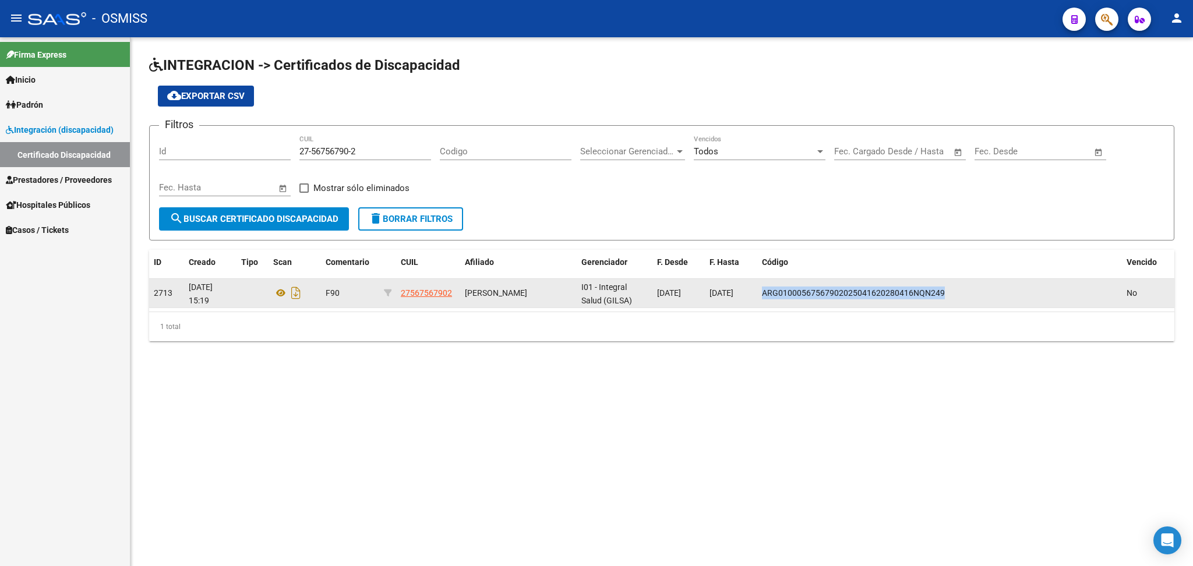
drag, startPoint x: 765, startPoint y: 290, endPoint x: 948, endPoint y: 293, distance: 183.5
click at [956, 295] on div "ARG01000567567902025041620280416NQN249" at bounding box center [939, 293] width 355 height 13
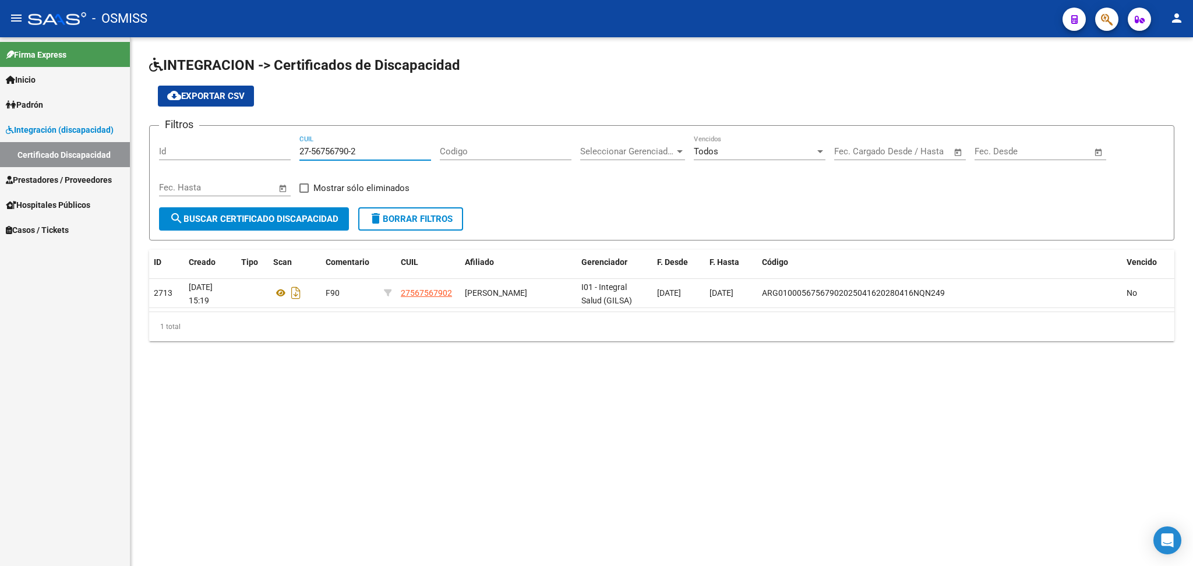
drag, startPoint x: 301, startPoint y: 147, endPoint x: 386, endPoint y: 150, distance: 84.5
click at [386, 150] on input "27-56756790-2" at bounding box center [365, 151] width 132 height 10
paste input "27-32114063-2"
type input "27-32114063-2"
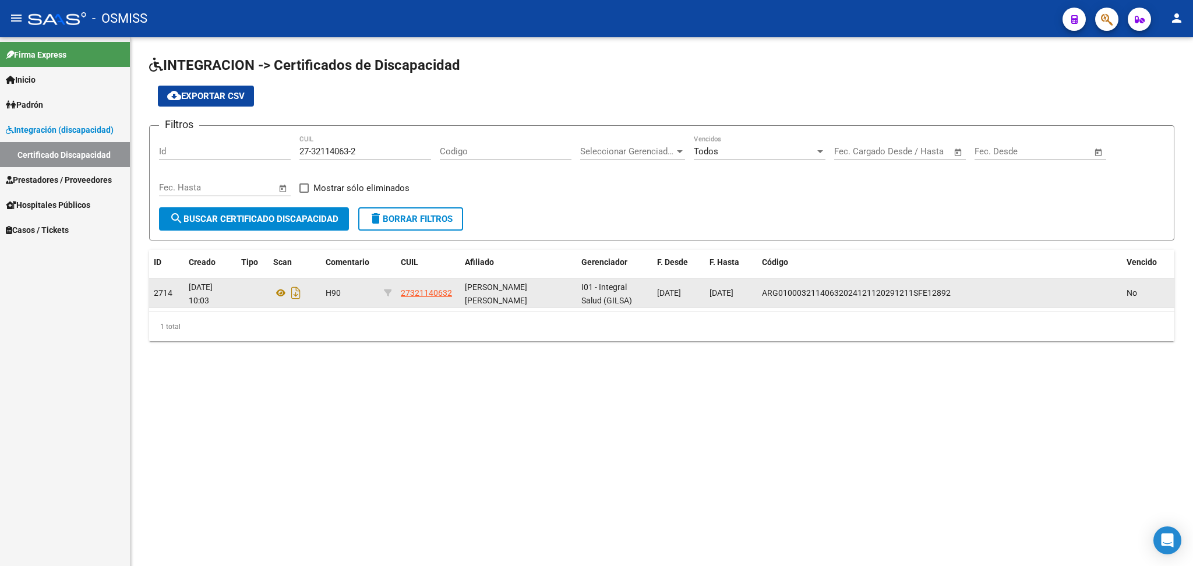
click at [763, 290] on span "ARG01000321140632024121120291211SFE12892" at bounding box center [856, 292] width 189 height 9
drag, startPoint x: 763, startPoint y: 290, endPoint x: 961, endPoint y: 304, distance: 199.2
click at [961, 304] on datatable-body-cell "ARG01000321140632024121120291211SFE12892" at bounding box center [939, 293] width 365 height 29
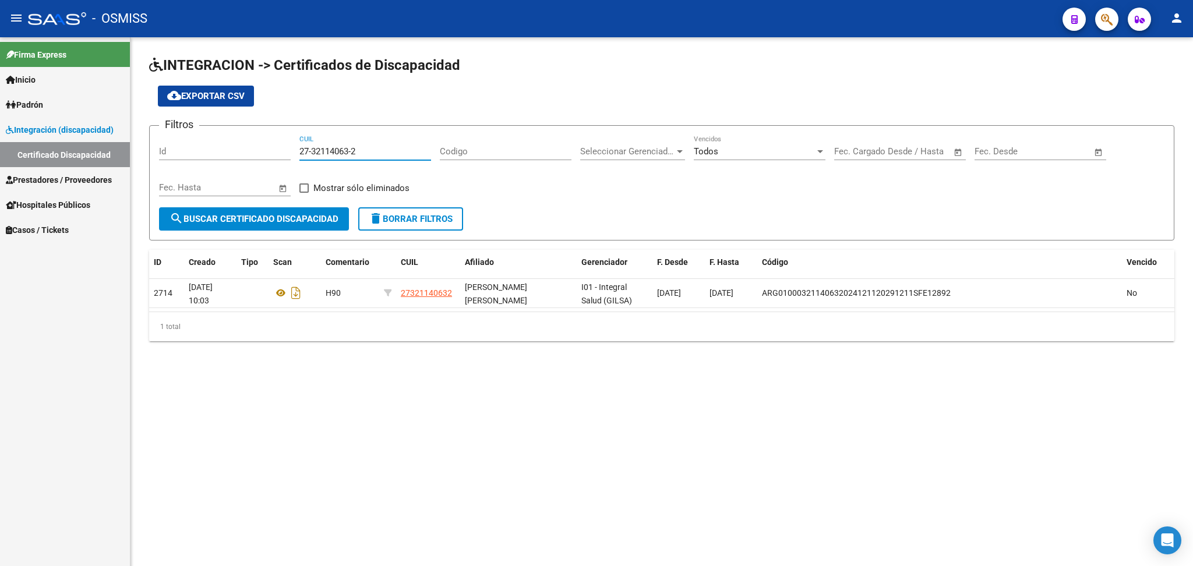
drag, startPoint x: 302, startPoint y: 148, endPoint x: 325, endPoint y: 147, distance: 23.3
click at [389, 161] on div "27-32114063-2 CUIL" at bounding box center [365, 153] width 132 height 36
drag, startPoint x: 302, startPoint y: 146, endPoint x: 390, endPoint y: 161, distance: 89.8
click at [390, 161] on div "27-32114063-2 CUIL" at bounding box center [365, 153] width 132 height 36
paste input "20-70086067-2"
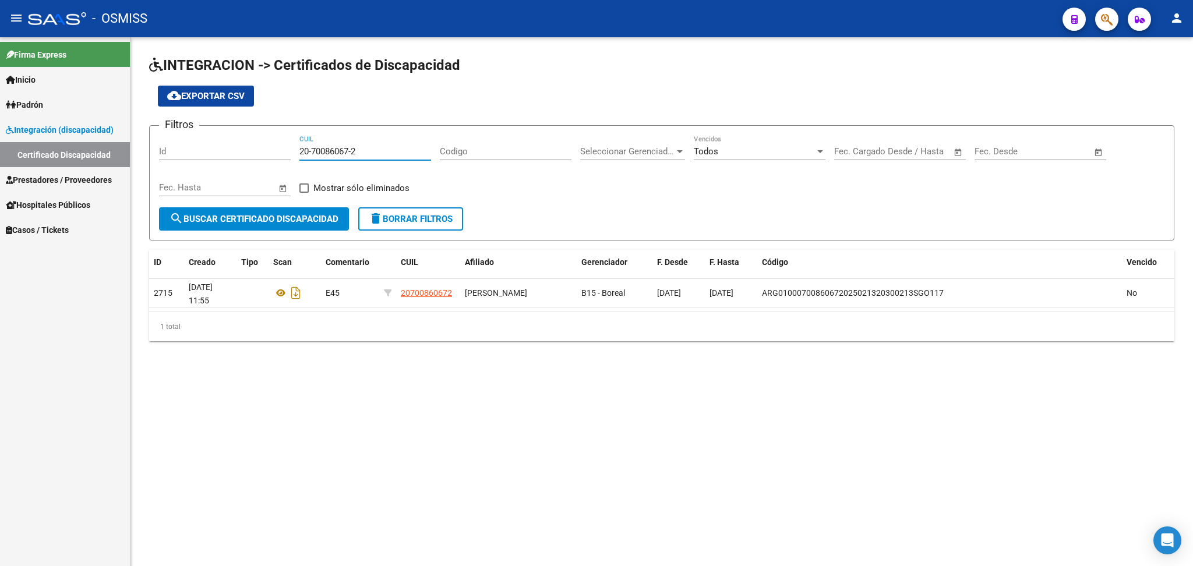
type input "20-70086067-2"
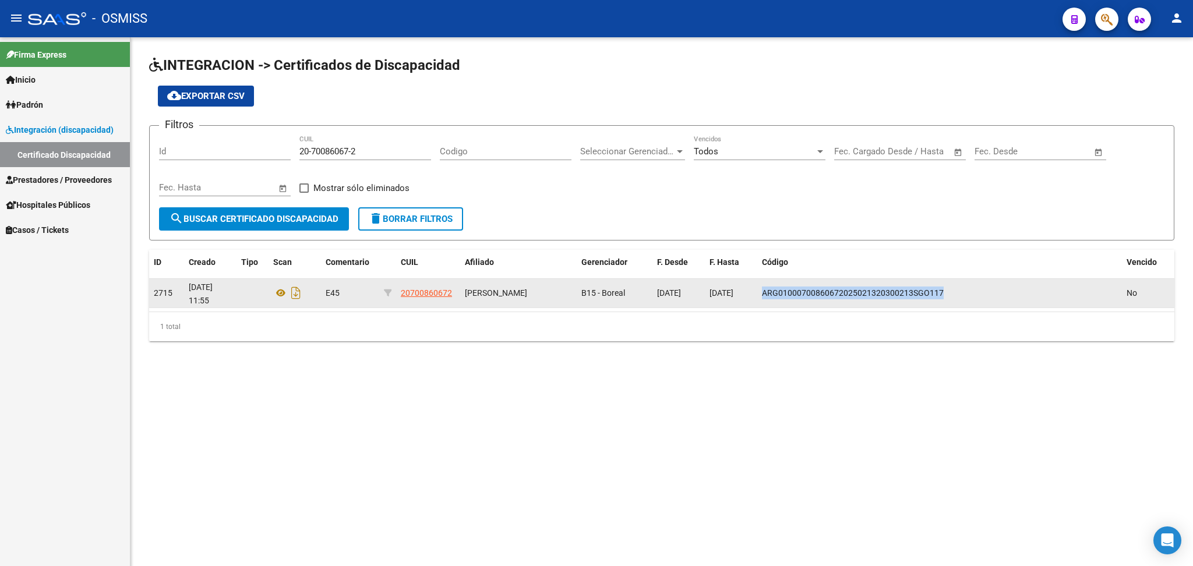
drag, startPoint x: 794, startPoint y: 290, endPoint x: 939, endPoint y: 291, distance: 144.5
click at [946, 290] on div "ARG01000700860672025021320300213SGO117" at bounding box center [939, 293] width 355 height 13
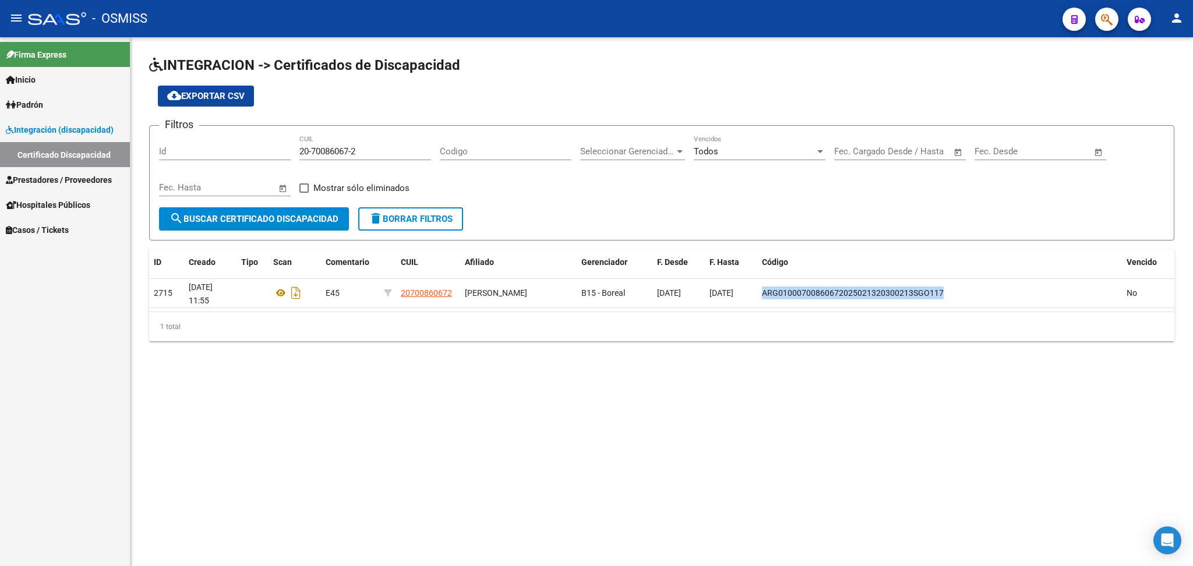
click at [316, 159] on div "20-70086067-2 CUIL" at bounding box center [365, 147] width 132 height 25
click at [306, 149] on input "20-70086067-2" at bounding box center [365, 151] width 132 height 10
drag, startPoint x: 299, startPoint y: 147, endPoint x: 374, endPoint y: 138, distance: 75.1
click at [371, 148] on input "20-70086067-2" at bounding box center [365, 151] width 132 height 10
paste input "20-55657044-3"
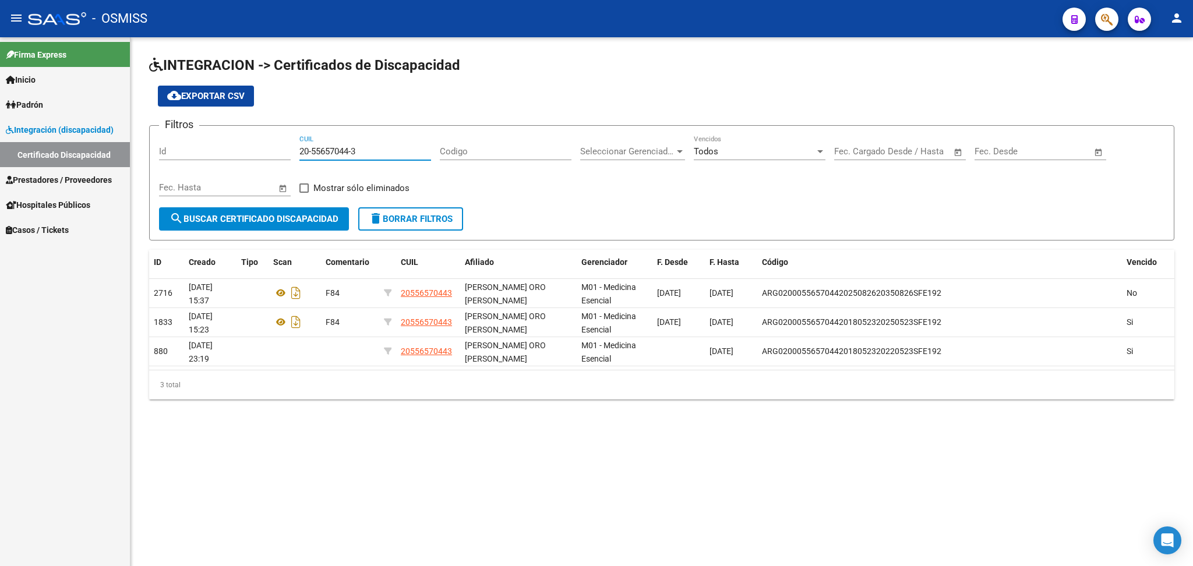
type input "20-55657044-3"
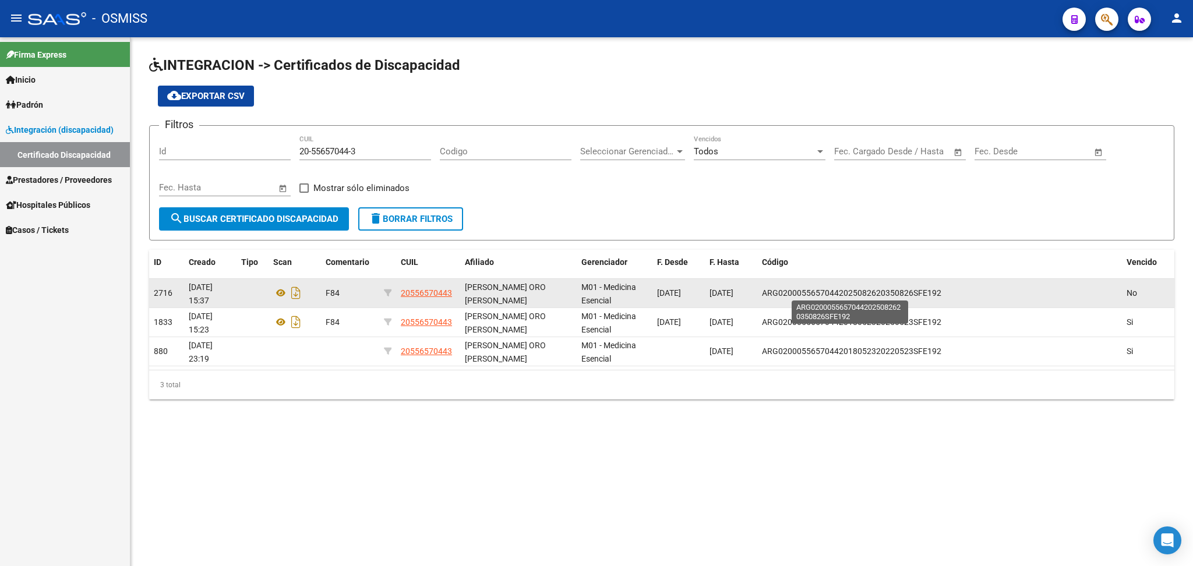
click at [761, 291] on datatable-body-cell "ARG02000556570442025082620350826SFE192" at bounding box center [939, 293] width 365 height 29
drag, startPoint x: 761, startPoint y: 290, endPoint x: 948, endPoint y: 302, distance: 188.0
click at [951, 302] on datatable-body-cell "ARG02000556570442025082620350826SFE192" at bounding box center [939, 293] width 365 height 29
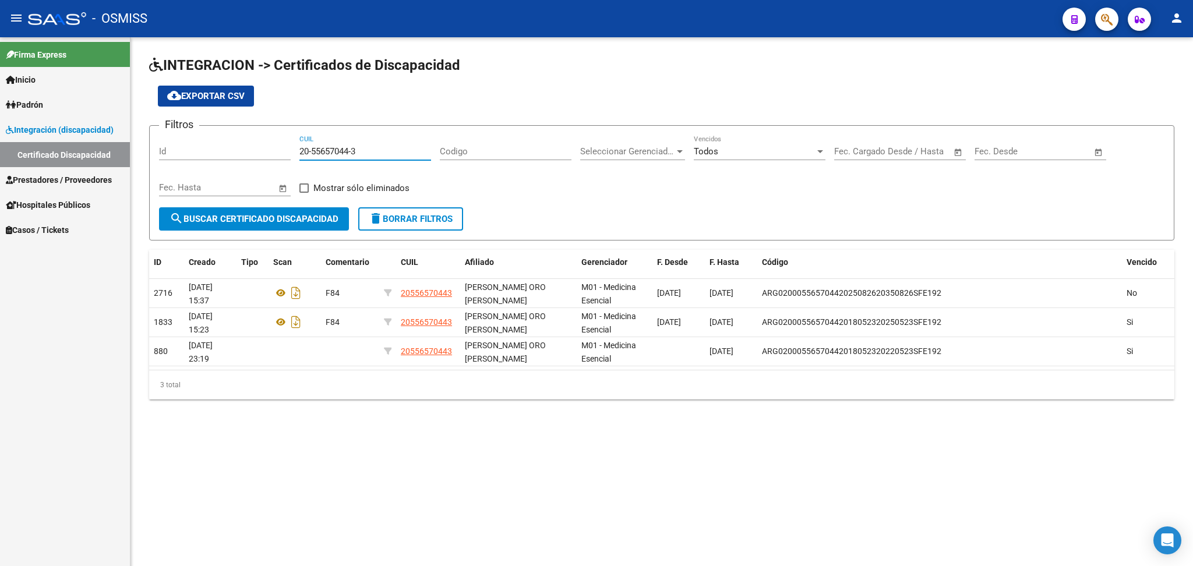
drag, startPoint x: 299, startPoint y: 150, endPoint x: 389, endPoint y: 156, distance: 89.9
click at [389, 156] on div "20-55657044-3 CUIL" at bounding box center [365, 147] width 132 height 25
paste input "20-47493342-4"
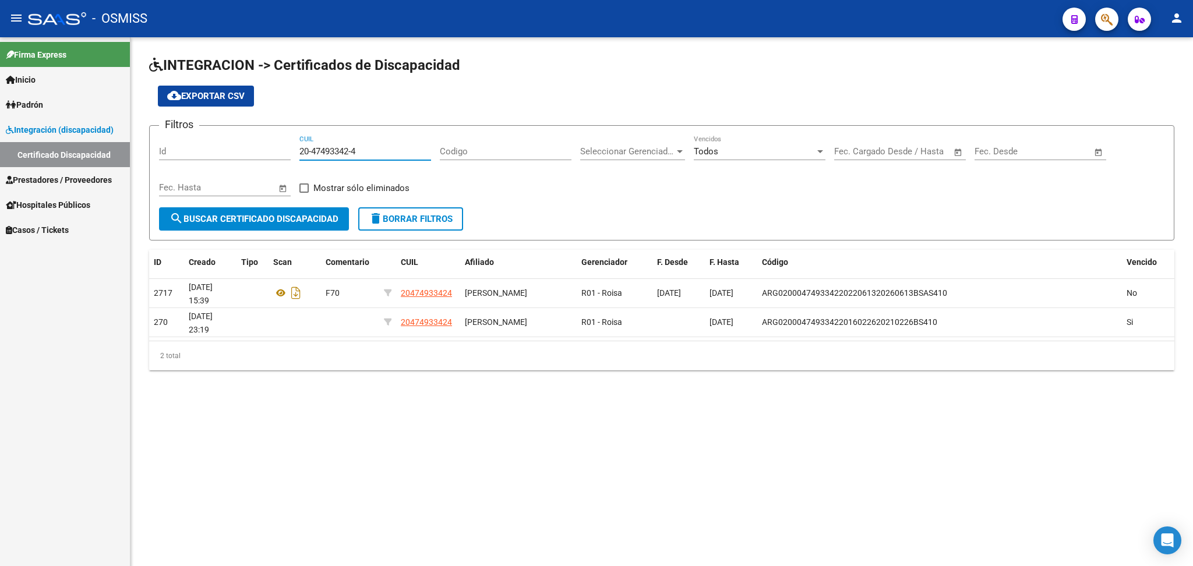
type input "20-47493342-4"
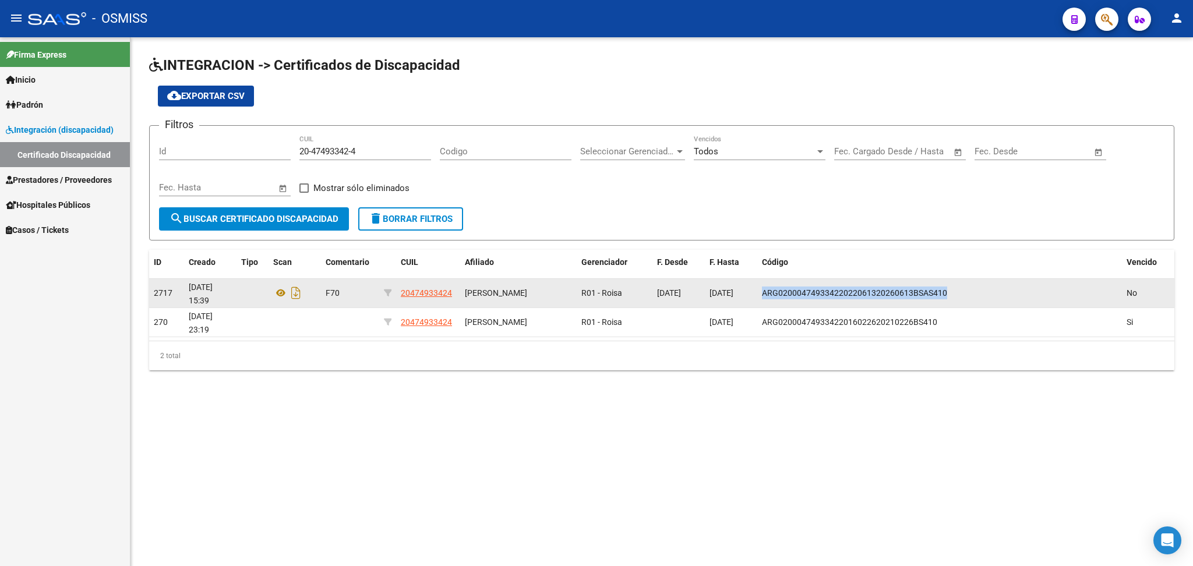
drag, startPoint x: 763, startPoint y: 290, endPoint x: 953, endPoint y: 300, distance: 190.2
click at [953, 300] on datatable-body-cell "ARG02000474933422022061320260613BSAS410" at bounding box center [939, 293] width 365 height 29
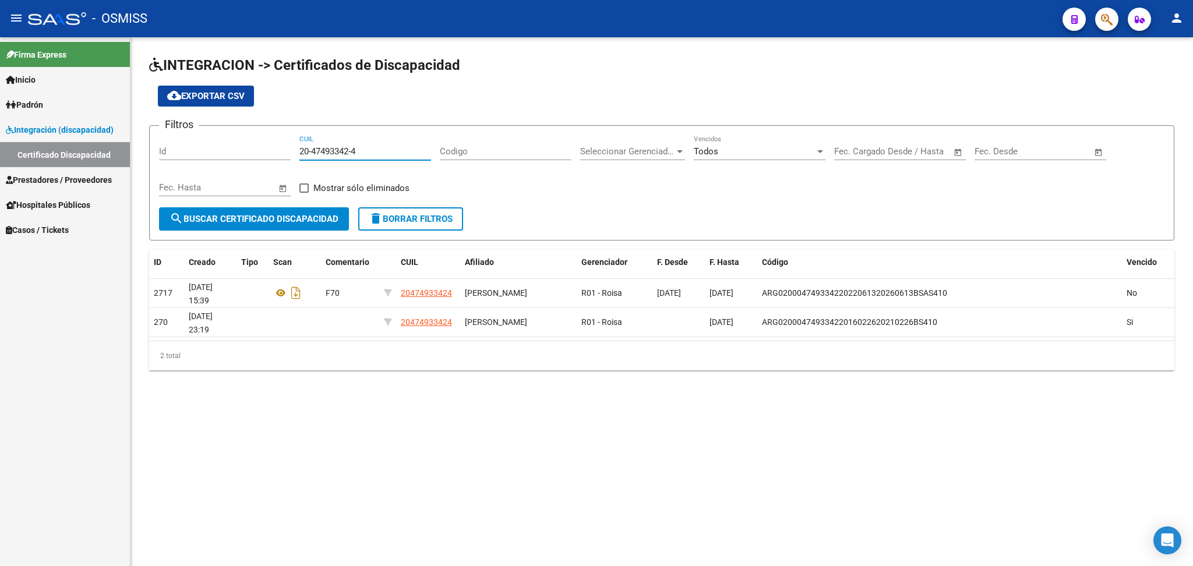
drag, startPoint x: 299, startPoint y: 150, endPoint x: 386, endPoint y: 155, distance: 87.5
click at [386, 155] on input "20-47493342-4" at bounding box center [365, 151] width 132 height 10
paste input "27-56305142-1"
type input "27-56305142-1"
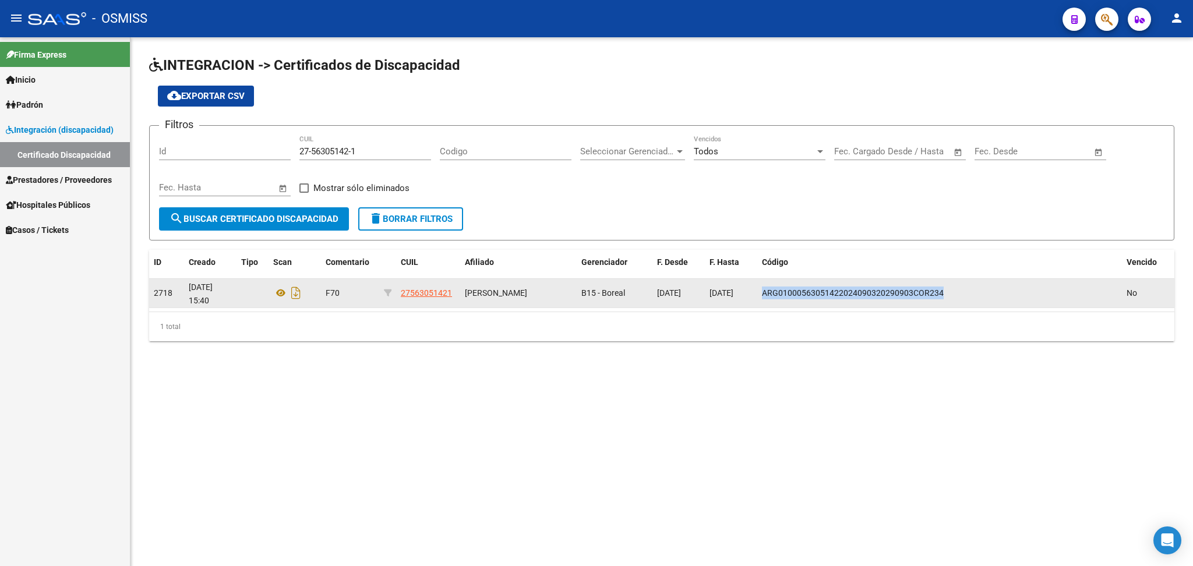
drag, startPoint x: 763, startPoint y: 290, endPoint x: 949, endPoint y: 290, distance: 186.4
click at [949, 290] on div "ARG01000563051422024090320290903COR234" at bounding box center [939, 293] width 355 height 13
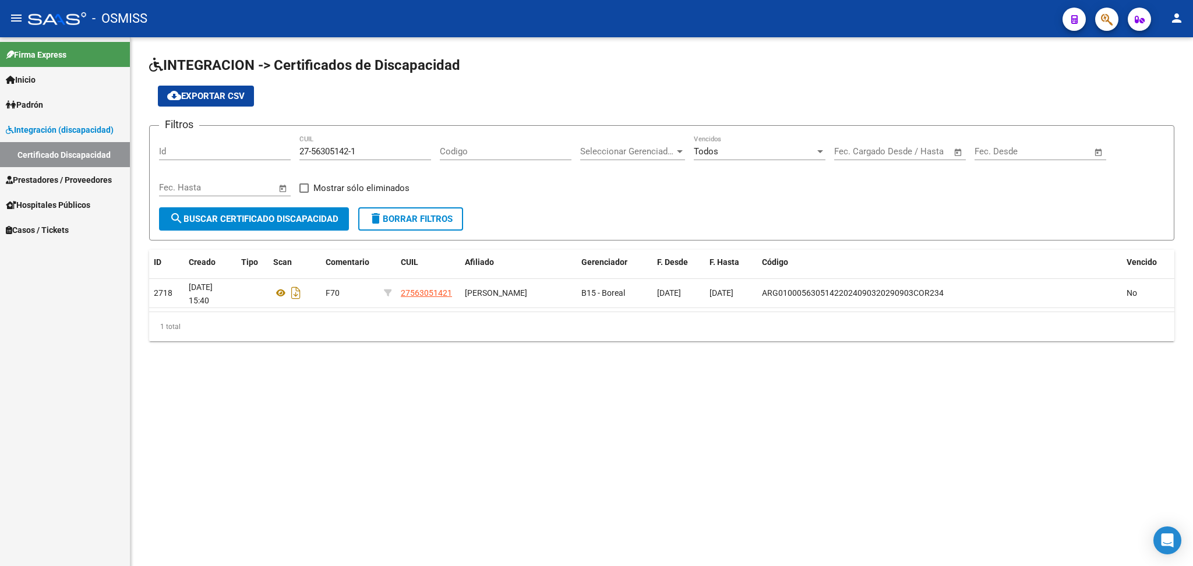
drag, startPoint x: 297, startPoint y: 147, endPoint x: 336, endPoint y: 147, distance: 39.0
click at [336, 147] on div "Filtros Id 27-56305142-1 CUIL Codigo Seleccionar Gerenciador Seleccionar Gerenc…" at bounding box center [662, 171] width 1006 height 72
drag, startPoint x: 297, startPoint y: 146, endPoint x: 304, endPoint y: 146, distance: 7.0
click at [304, 146] on div "Filtros Id 27-56305142-1 CUIL Codigo Seleccionar Gerenciador Seleccionar Gerenc…" at bounding box center [662, 171] width 1006 height 72
drag, startPoint x: 304, startPoint y: 147, endPoint x: 394, endPoint y: 148, distance: 90.3
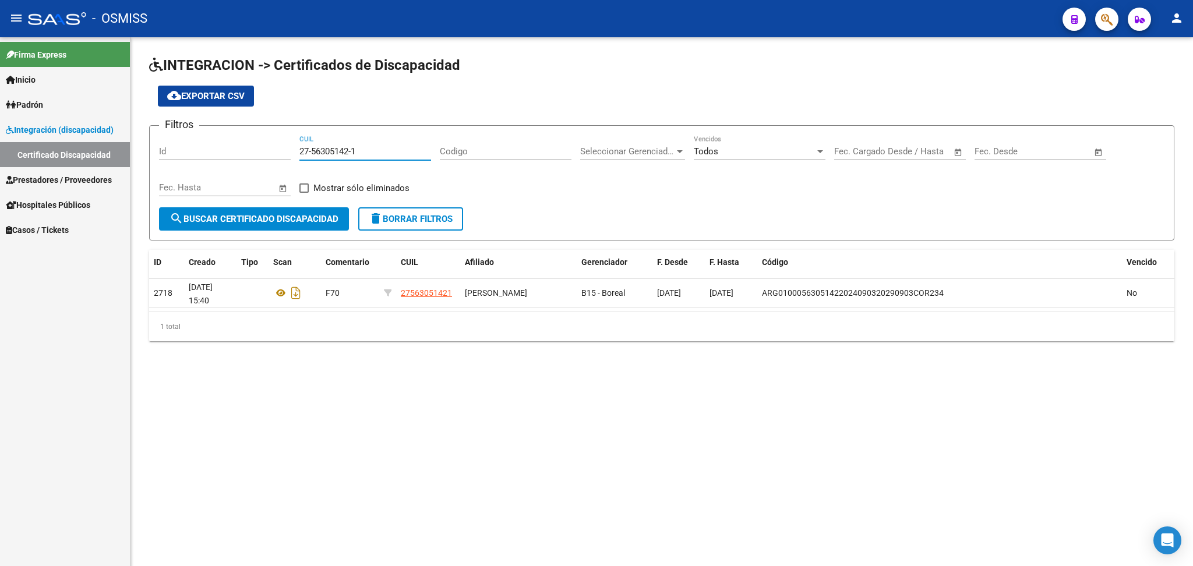
click at [394, 148] on input "27-56305142-1" at bounding box center [365, 151] width 132 height 10
paste input "23-56980463-9"
type input "23-56980463-9"
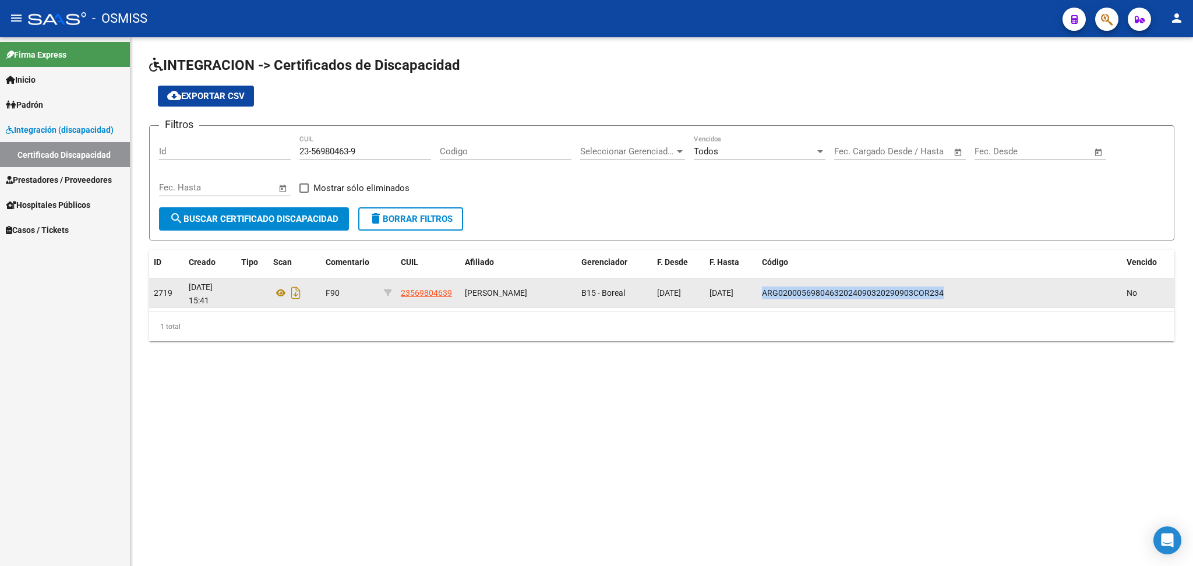
drag, startPoint x: 763, startPoint y: 287, endPoint x: 954, endPoint y: 290, distance: 191.1
click at [954, 290] on div "ARG02000569804632024090320290903COR234" at bounding box center [939, 293] width 355 height 13
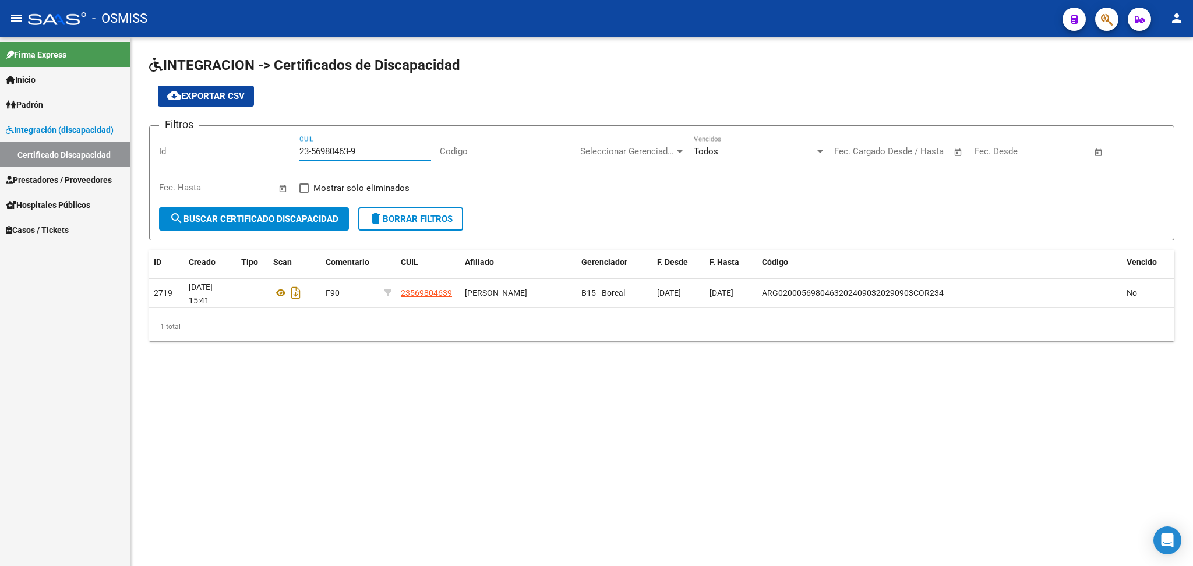
drag, startPoint x: 301, startPoint y: 149, endPoint x: 368, endPoint y: 150, distance: 67.0
click at [368, 150] on input "23-56980463-9" at bounding box center [365, 151] width 132 height 10
paste input "20-49316873-9"
type input "20-49316873-9"
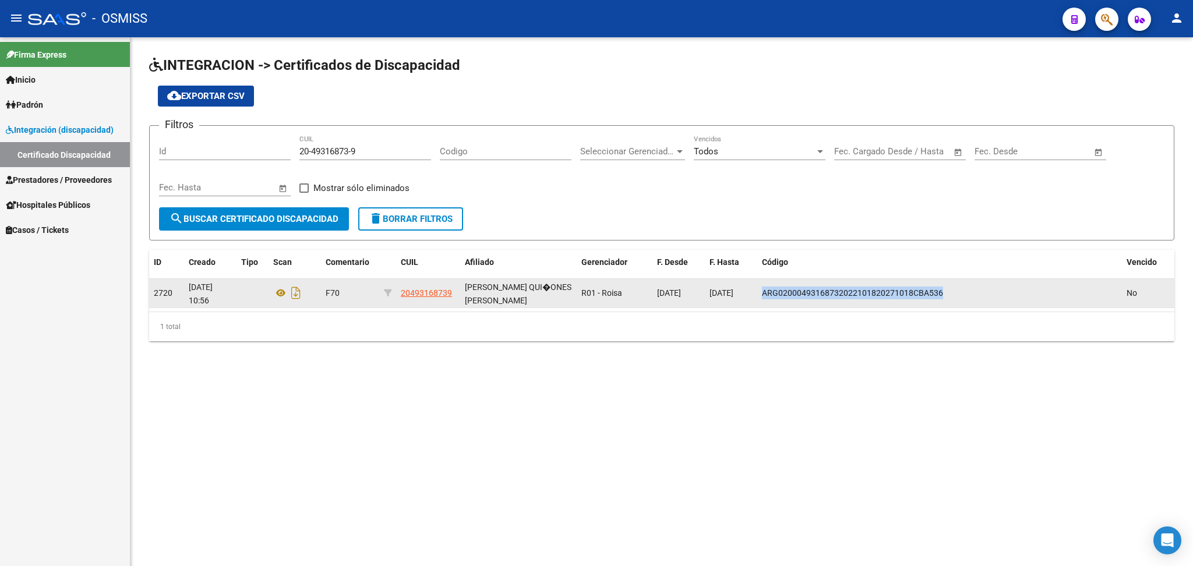
drag, startPoint x: 763, startPoint y: 291, endPoint x: 979, endPoint y: 293, distance: 216.2
click at [979, 293] on div "ARG02000493168732022101820271018CBA536" at bounding box center [939, 293] width 355 height 13
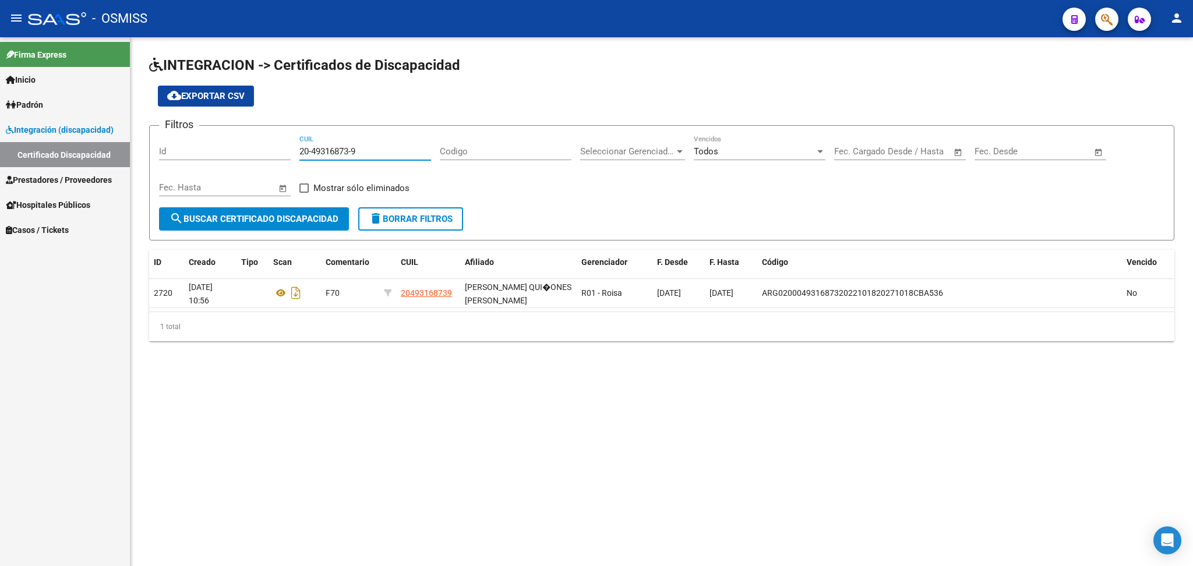
drag, startPoint x: 301, startPoint y: 149, endPoint x: 394, endPoint y: 150, distance: 93.2
click at [394, 150] on input "20-49316873-9" at bounding box center [365, 151] width 132 height 10
paste input "20-51272031-6"
type input "20-51272031-6"
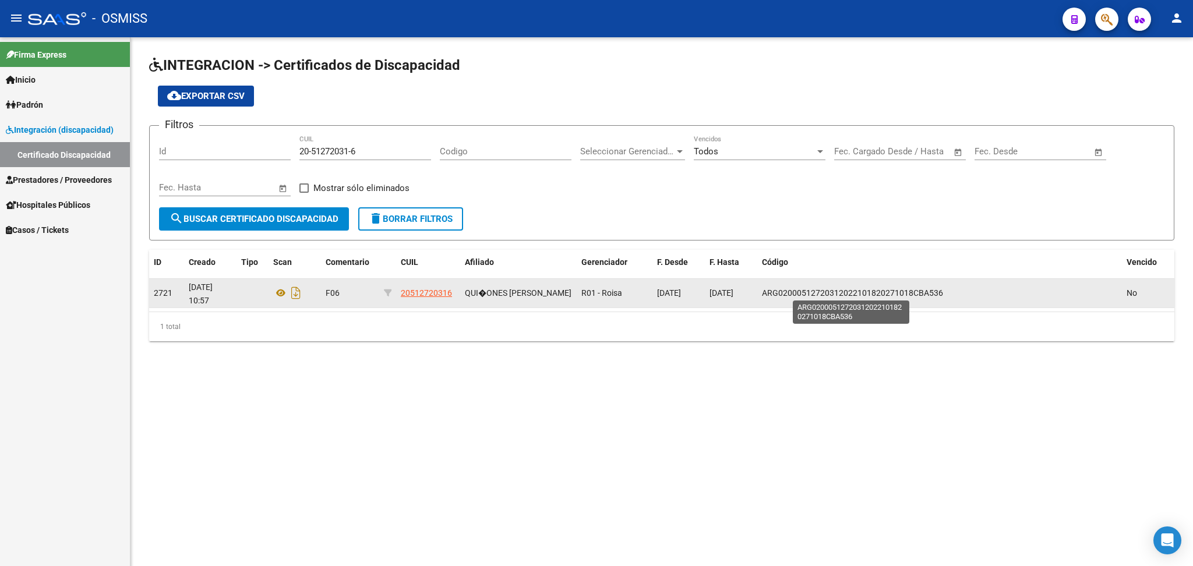
click at [765, 288] on span "ARG02000512720312022101820271018CBA536" at bounding box center [852, 292] width 181 height 9
drag, startPoint x: 763, startPoint y: 290, endPoint x: 941, endPoint y: 291, distance: 178.3
click at [941, 291] on div "ARG02000512720312022101820271018CBA536" at bounding box center [939, 293] width 355 height 13
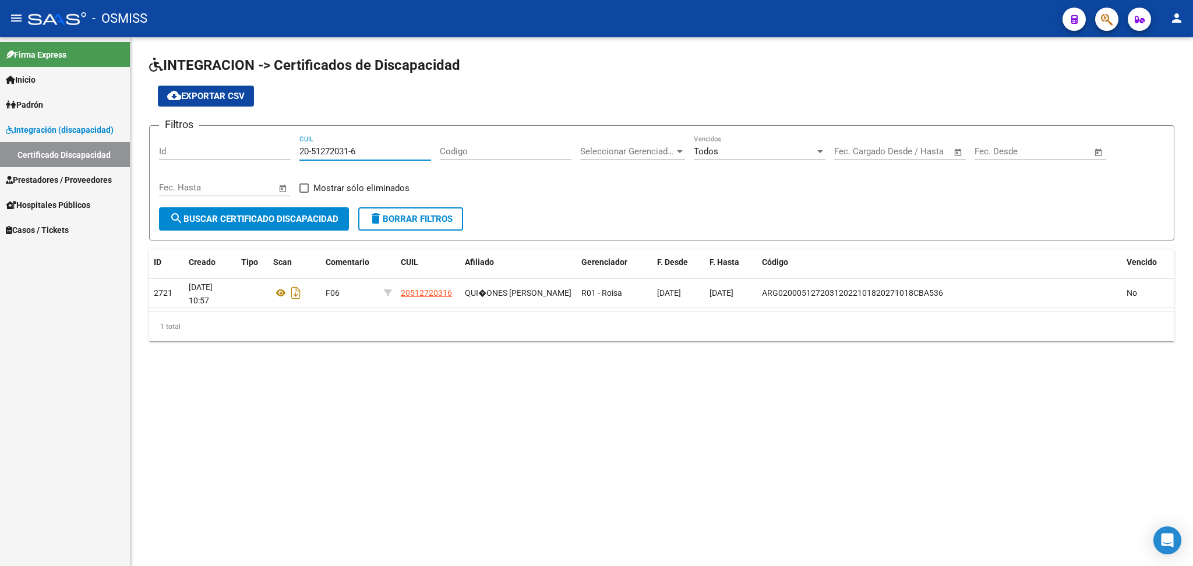
drag, startPoint x: 299, startPoint y: 149, endPoint x: 373, endPoint y: 155, distance: 74.2
click at [373, 155] on input "20-51272031-6" at bounding box center [365, 151] width 132 height 10
paste input "20-49506176-1"
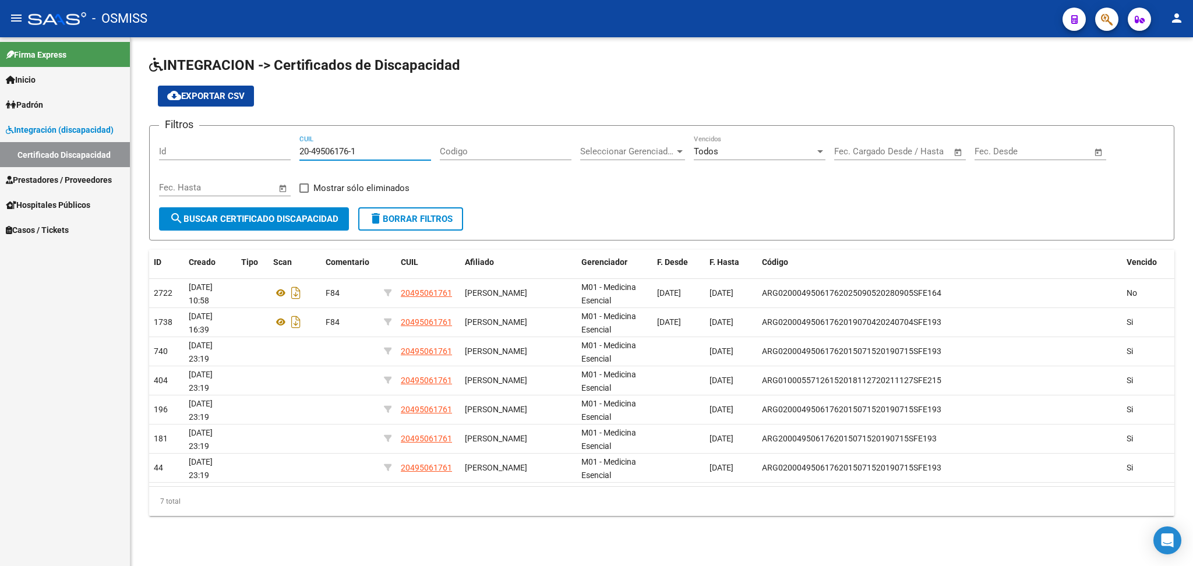
type input "20-49506176-1"
click at [585, 92] on div "cloud_download Exportar CSV" at bounding box center [661, 96] width 1025 height 21
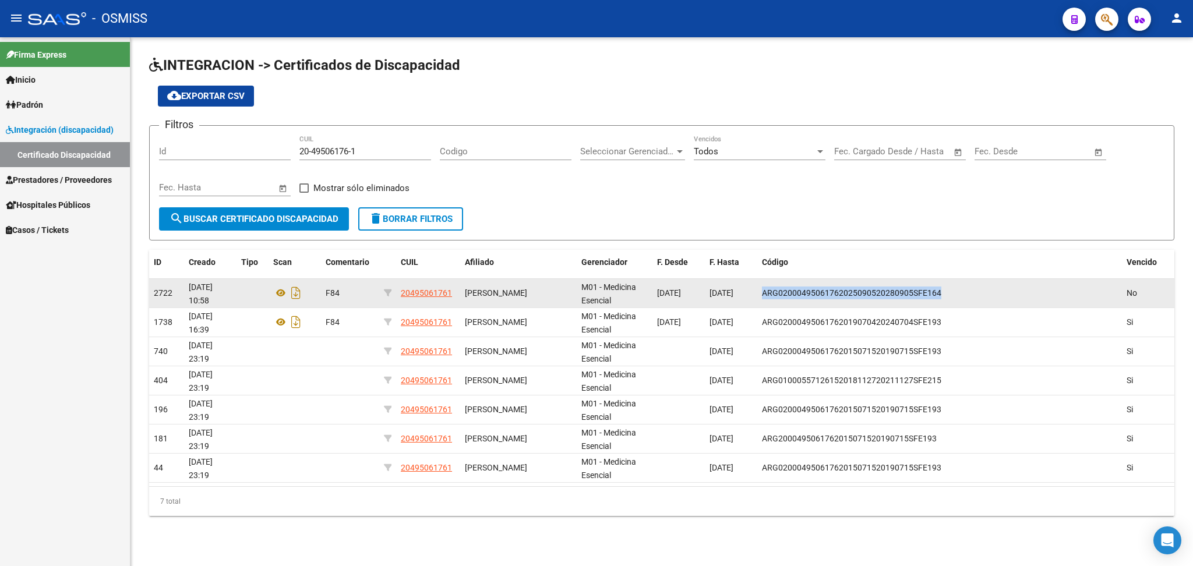
drag, startPoint x: 761, startPoint y: 290, endPoint x: 981, endPoint y: 297, distance: 220.3
click at [981, 297] on datatable-body-cell "ARG02000495061762025090520280905SFE164" at bounding box center [939, 293] width 365 height 29
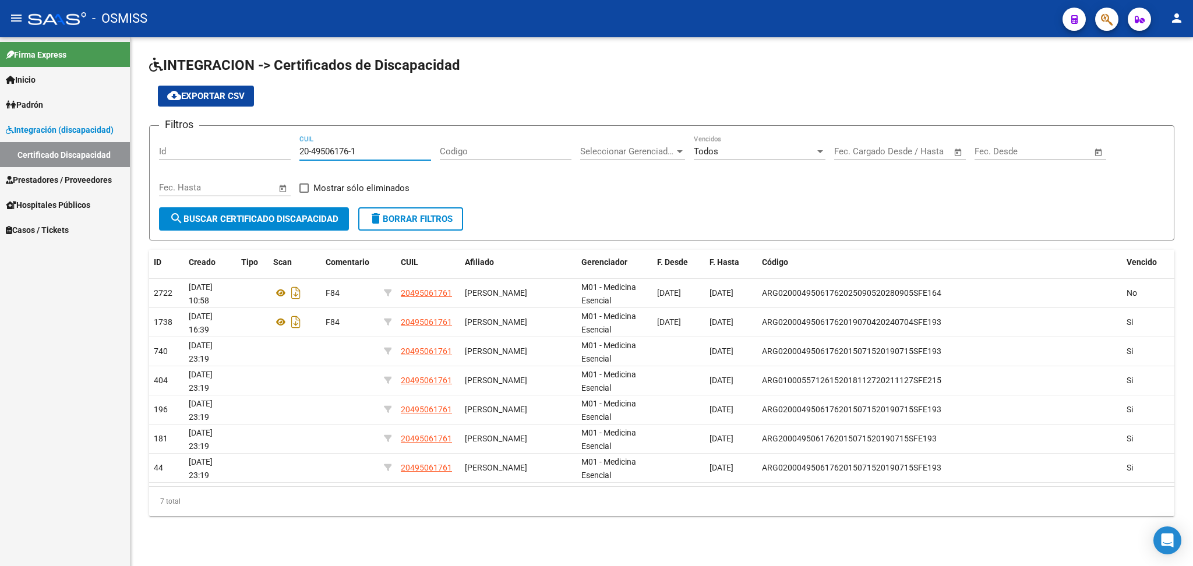
drag, startPoint x: 299, startPoint y: 149, endPoint x: 398, endPoint y: 155, distance: 99.8
click at [398, 155] on input "20-49506176-1" at bounding box center [365, 151] width 132 height 10
paste input "20-57568930-3"
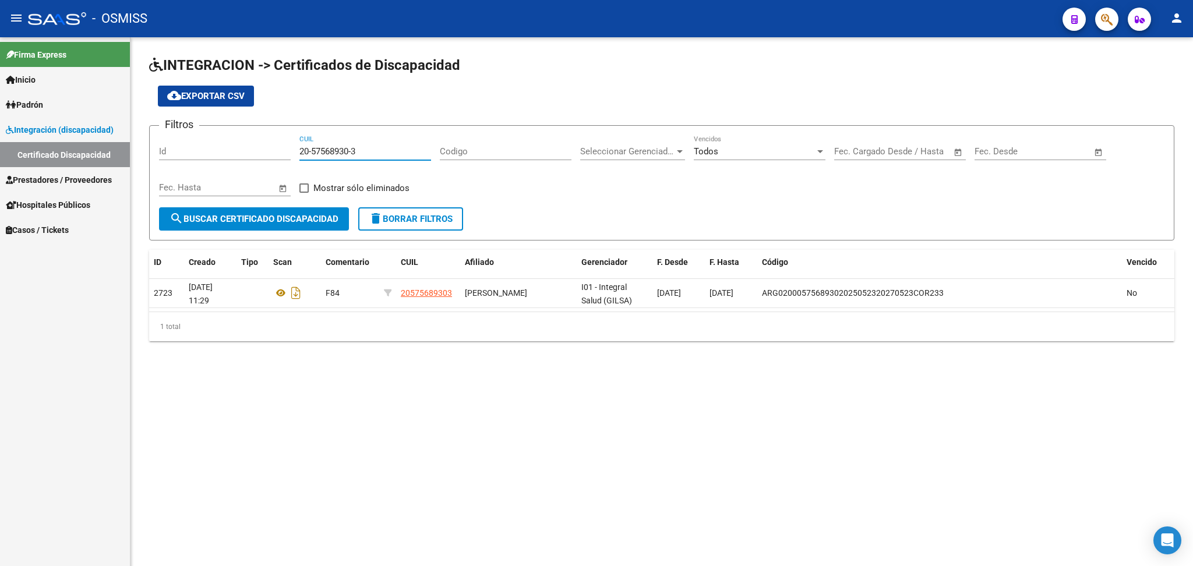
type input "20-57568930-3"
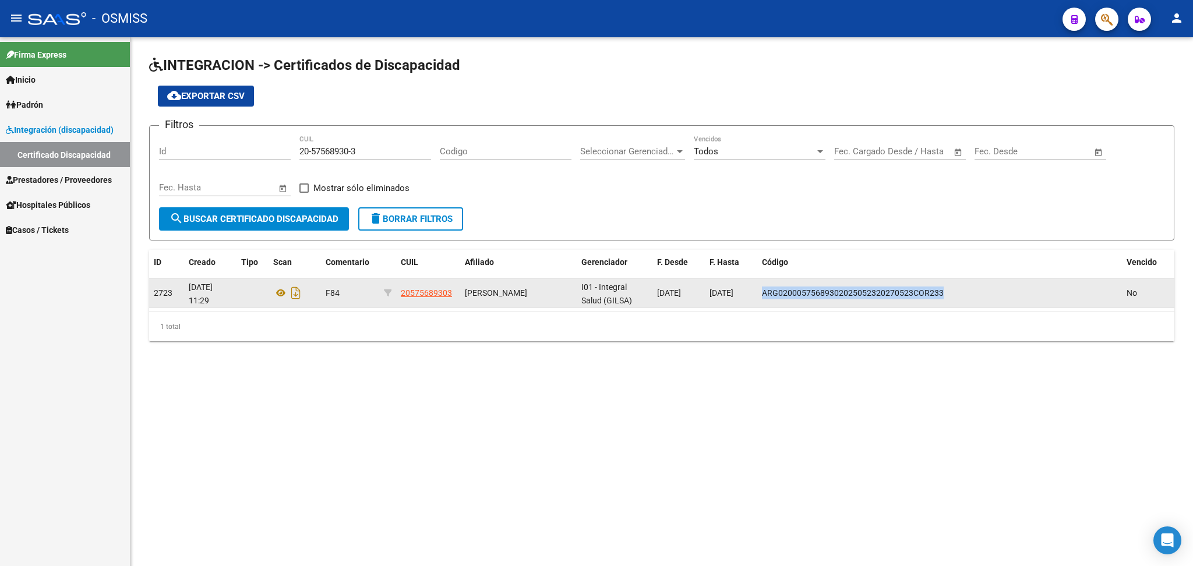
drag, startPoint x: 763, startPoint y: 288, endPoint x: 974, endPoint y: 296, distance: 210.5
click at [974, 296] on div "ARG02000575689302025052320270523COR233" at bounding box center [939, 293] width 355 height 13
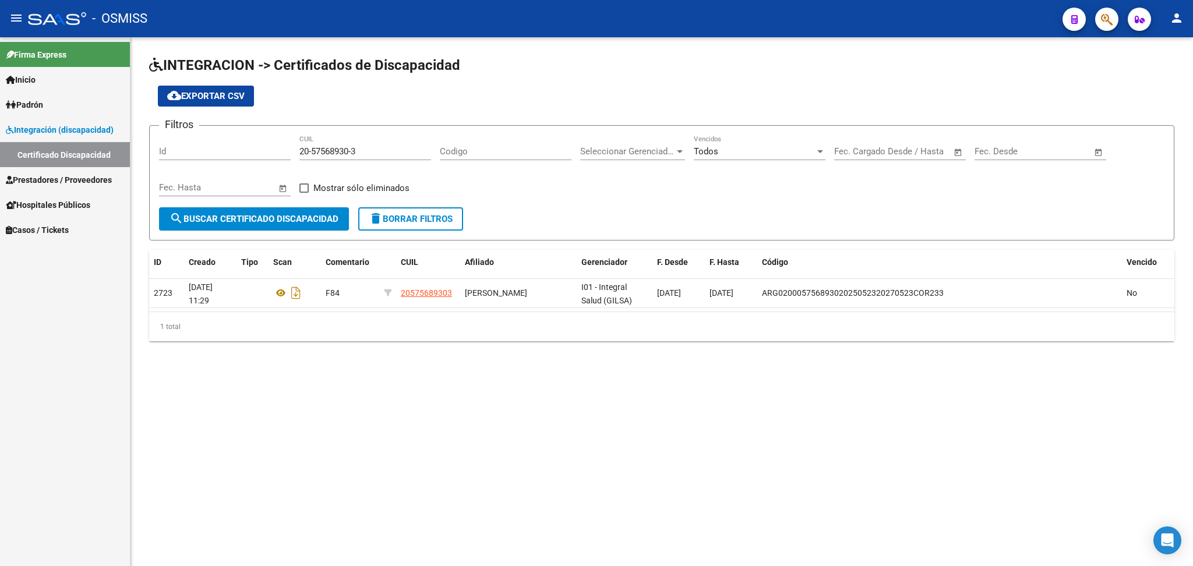
drag, startPoint x: 298, startPoint y: 149, endPoint x: 315, endPoint y: 149, distance: 16.3
click at [340, 149] on div "Filtros Id 20-57568930-3 CUIL Codigo Seleccionar Gerenciador Seleccionar Gerenc…" at bounding box center [662, 171] width 1006 height 72
drag, startPoint x: 299, startPoint y: 146, endPoint x: 407, endPoint y: 151, distance: 107.4
click at [407, 151] on input "20-57568930-3" at bounding box center [365, 151] width 132 height 10
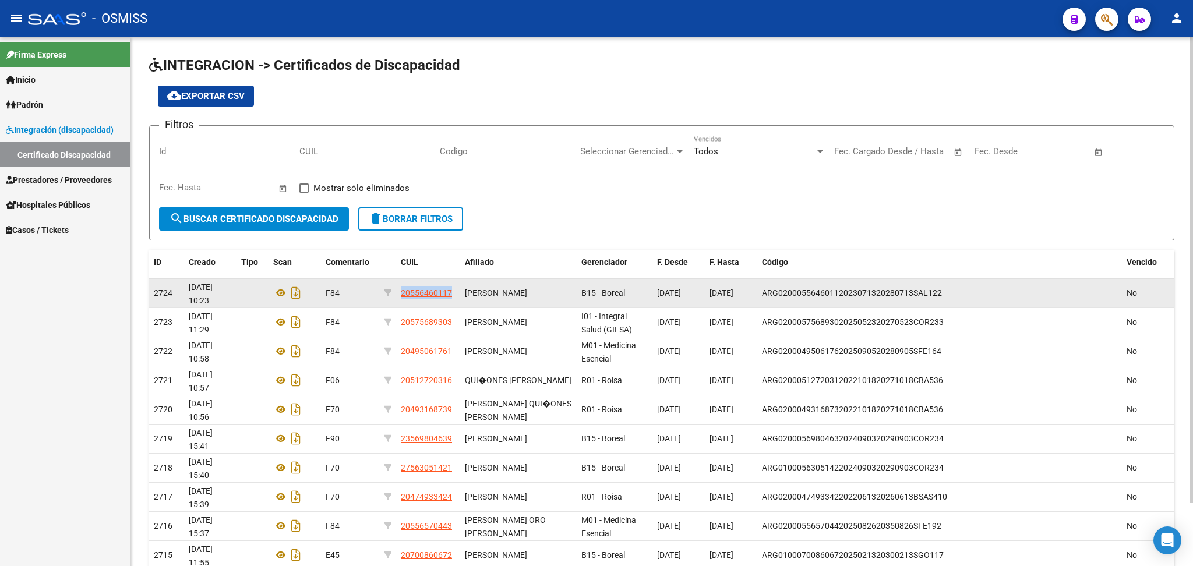
drag, startPoint x: 397, startPoint y: 290, endPoint x: 461, endPoint y: 290, distance: 63.5
click at [461, 290] on div "2724 [DATE] 10:23 F84 20556460117 [PERSON_NAME] B15 - Boreal [DATE] [DATE] ARG0…" at bounding box center [661, 293] width 1025 height 29
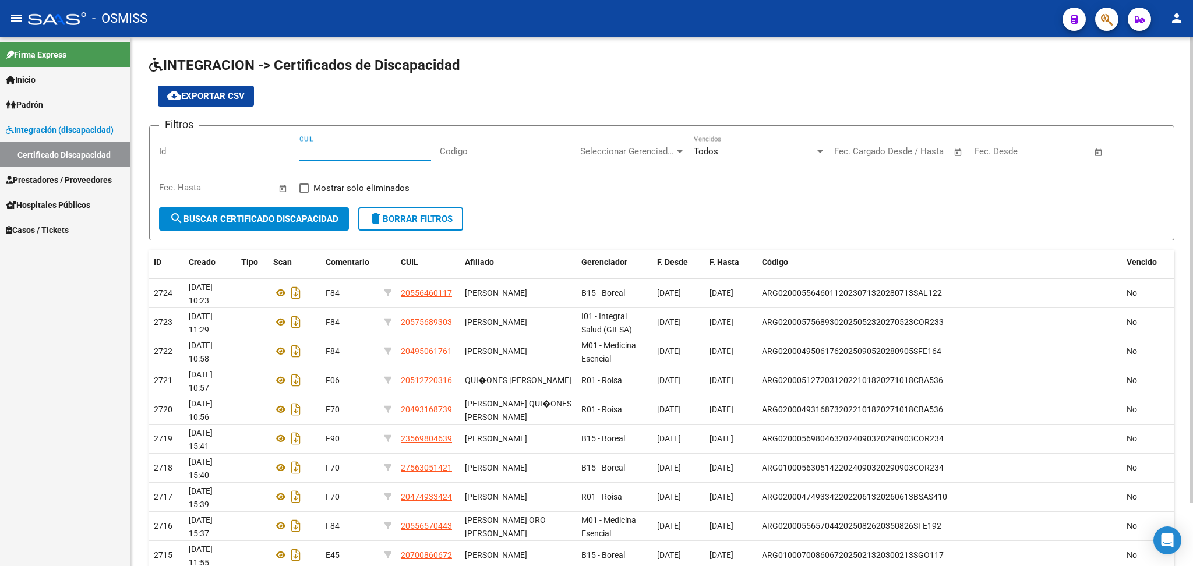
click at [325, 151] on input "CUIL" at bounding box center [365, 151] width 132 height 10
paste input "20-55646011-7"
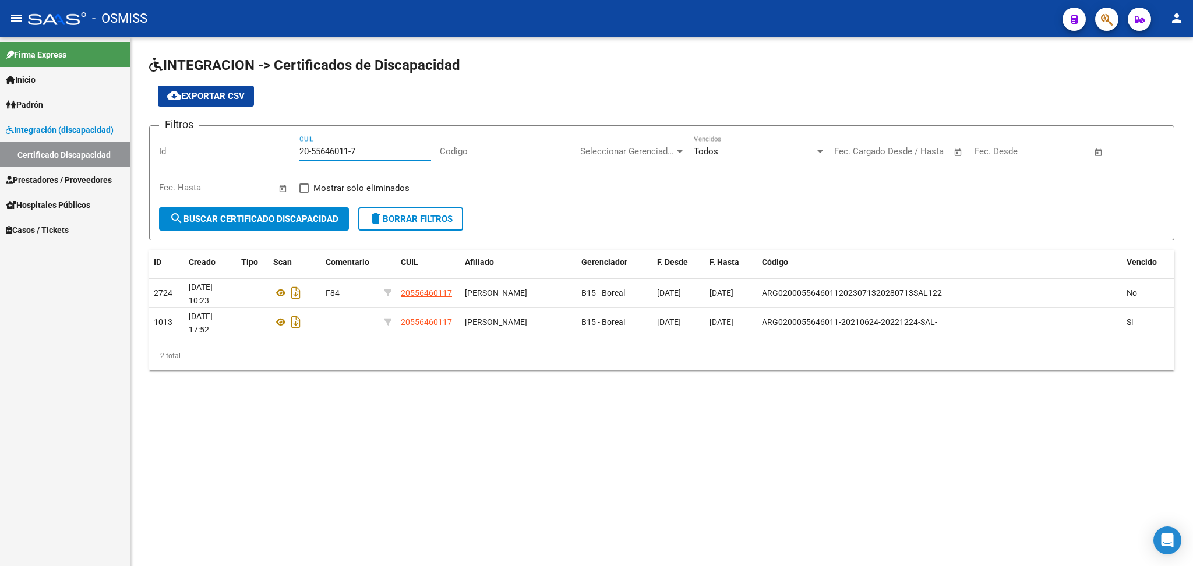
type input "20-55646011-7"
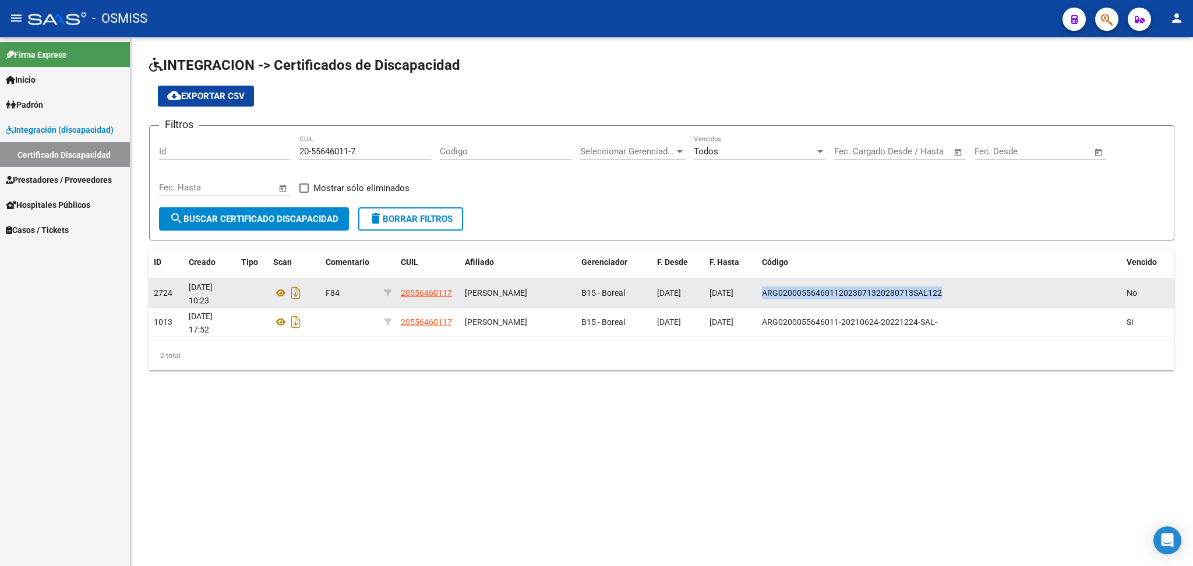
drag, startPoint x: 763, startPoint y: 290, endPoint x: 944, endPoint y: 292, distance: 180.6
click at [951, 288] on div "ARG02000556460112023071320280713SAL122" at bounding box center [939, 293] width 355 height 13
drag, startPoint x: 398, startPoint y: 290, endPoint x: 464, endPoint y: 291, distance: 65.3
click at [464, 291] on div "2724 [DATE] 10:23 F84 20556460117 [PERSON_NAME] B15 - Boreal [DATE] [DATE] ARG0…" at bounding box center [661, 293] width 1025 height 29
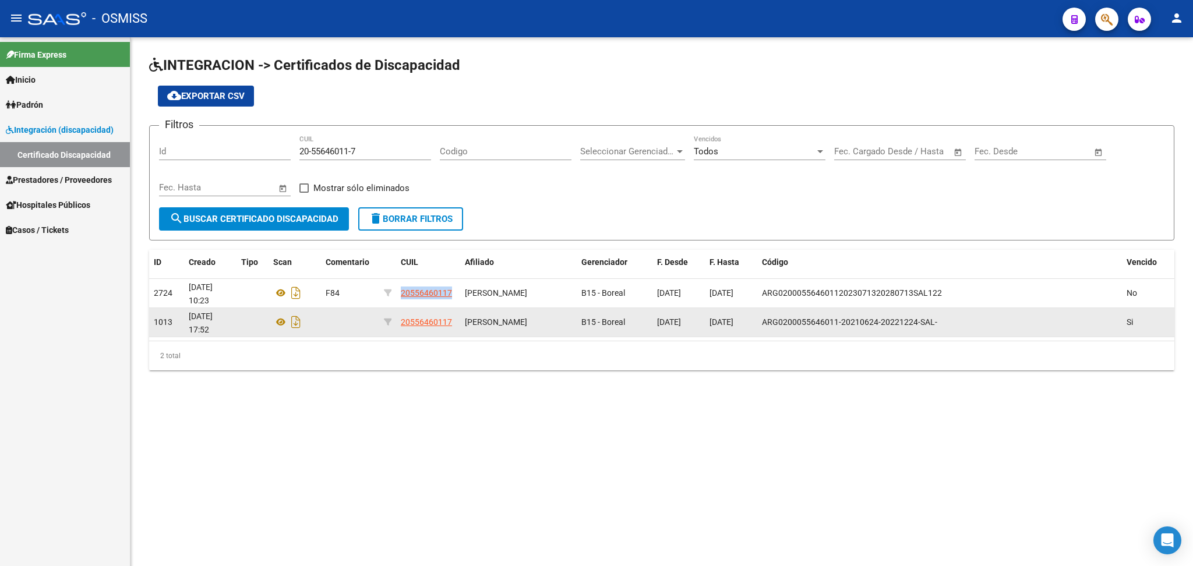
click at [515, 308] on datatable-body-cell "[PERSON_NAME]" at bounding box center [518, 322] width 117 height 29
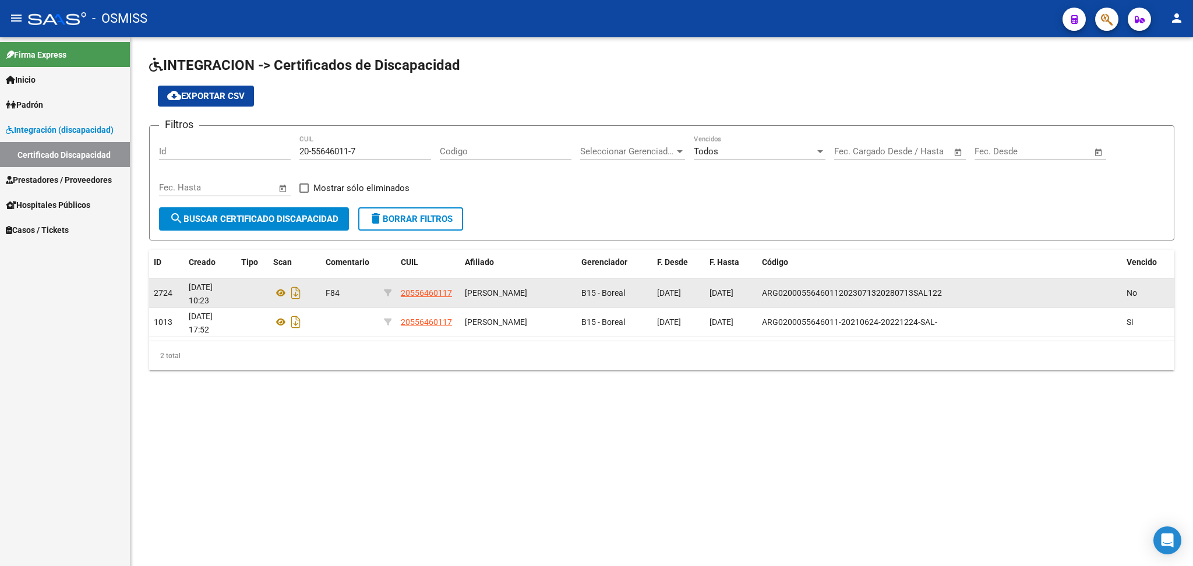
drag, startPoint x: 467, startPoint y: 290, endPoint x: 556, endPoint y: 288, distance: 89.1
click at [556, 288] on div "[PERSON_NAME]" at bounding box center [518, 293] width 107 height 13
drag, startPoint x: 659, startPoint y: 290, endPoint x: 747, endPoint y: 290, distance: 88.6
click at [757, 287] on div "2724 [DATE] 10:23 F84 20556460117 [PERSON_NAME] B15 - Boreal [DATE] [DATE] ARG0…" at bounding box center [661, 293] width 1025 height 29
